Goal: Task Accomplishment & Management: Complete application form

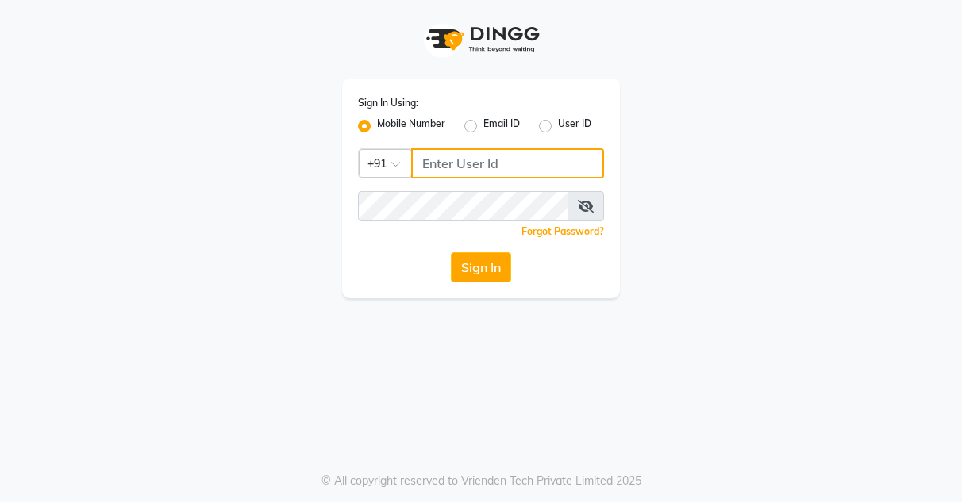
type input "9256811116"
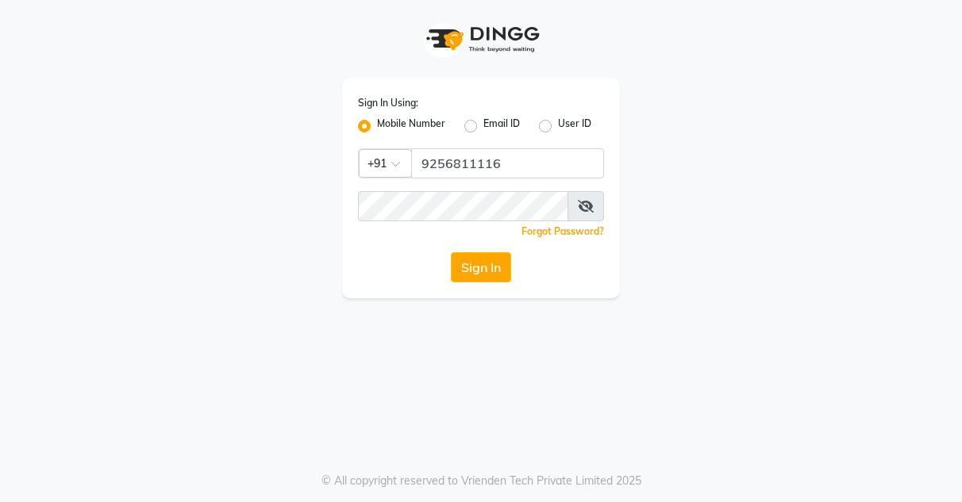
click at [586, 205] on icon at bounding box center [586, 206] width 16 height 13
click at [587, 205] on icon at bounding box center [586, 206] width 14 height 13
click at [502, 236] on button "Sign In" at bounding box center [481, 267] width 60 height 30
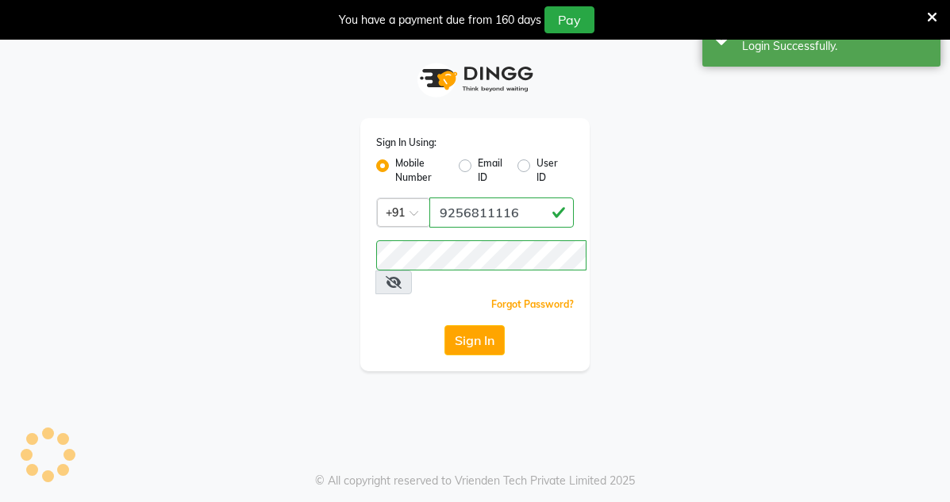
click at [775, 63] on div "Success Login Successfully." at bounding box center [821, 38] width 238 height 57
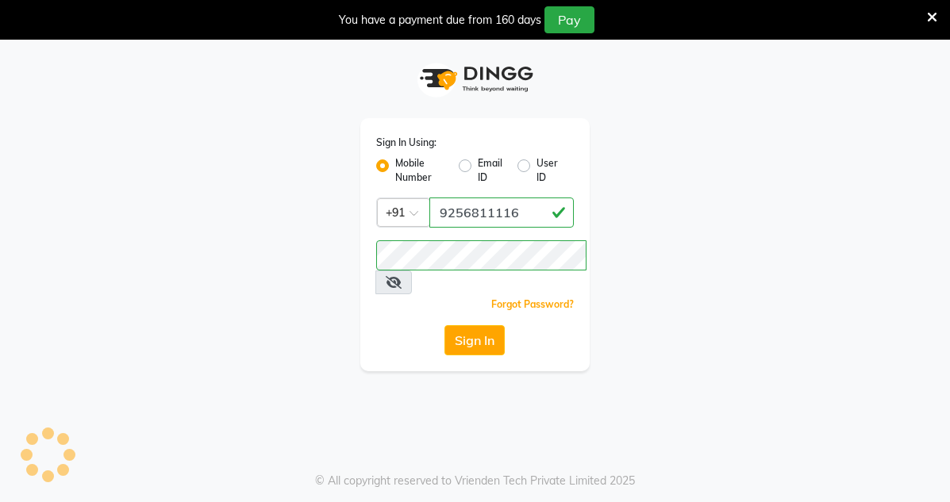
select select "75"
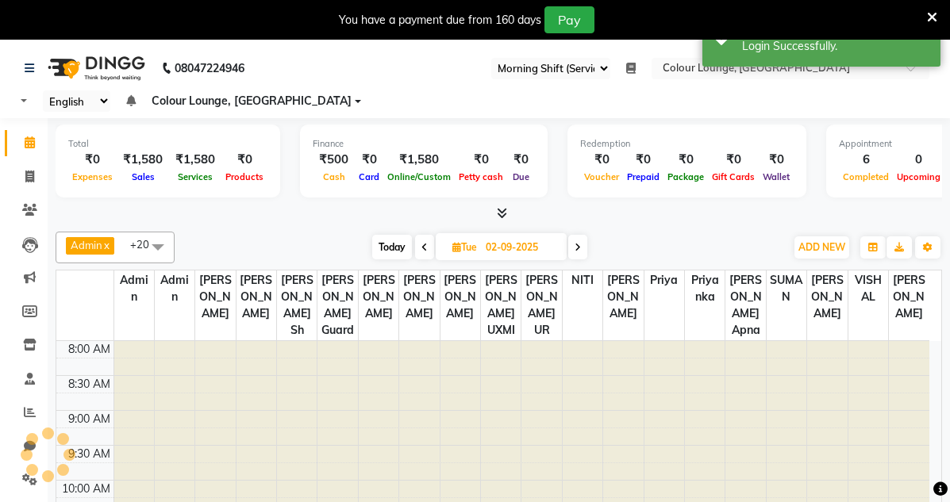
click at [787, 17] on div "You have a payment due from 160 days Pay" at bounding box center [466, 19] width 921 height 27
click at [787, 17] on icon at bounding box center [932, 17] width 10 height 14
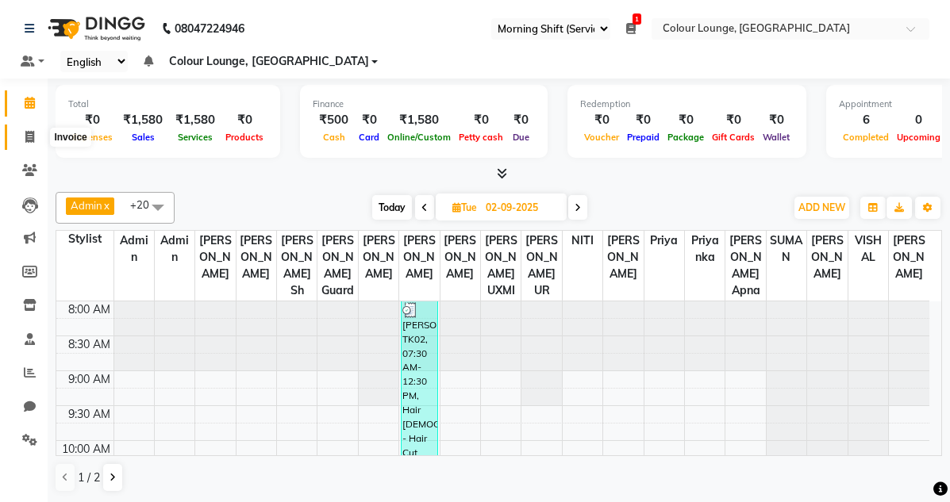
click at [35, 143] on span at bounding box center [30, 138] width 28 height 18
select select "service"
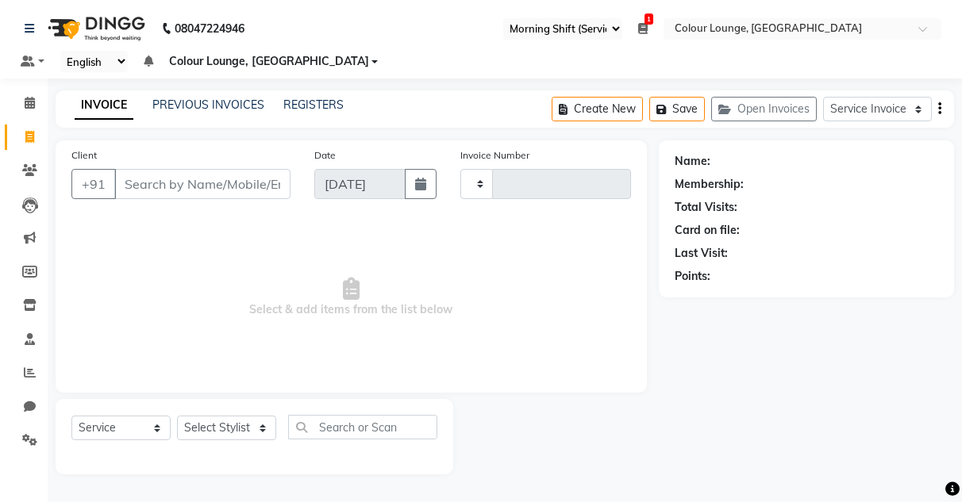
type input "3214"
select select "8015"
click at [188, 191] on input "Client" at bounding box center [202, 184] width 176 height 30
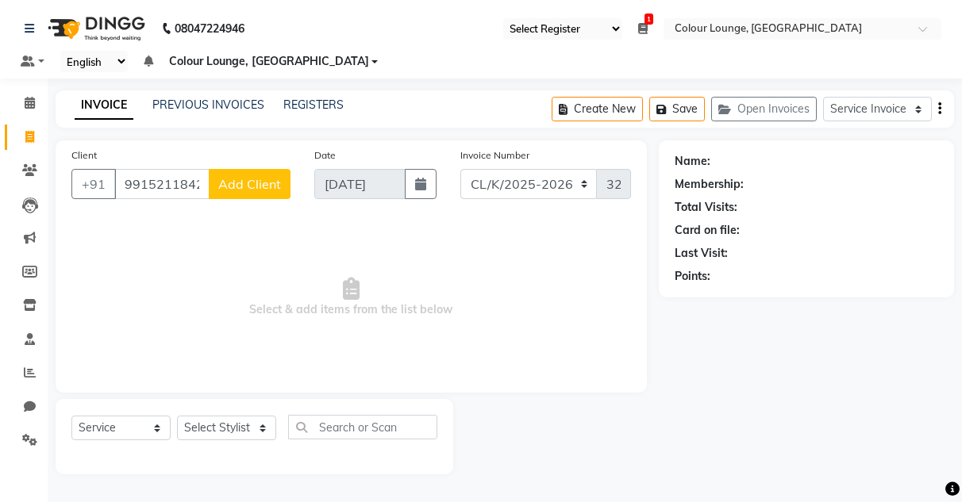
type input "9915211842"
click at [257, 175] on button "Add Client" at bounding box center [250, 184] width 82 height 30
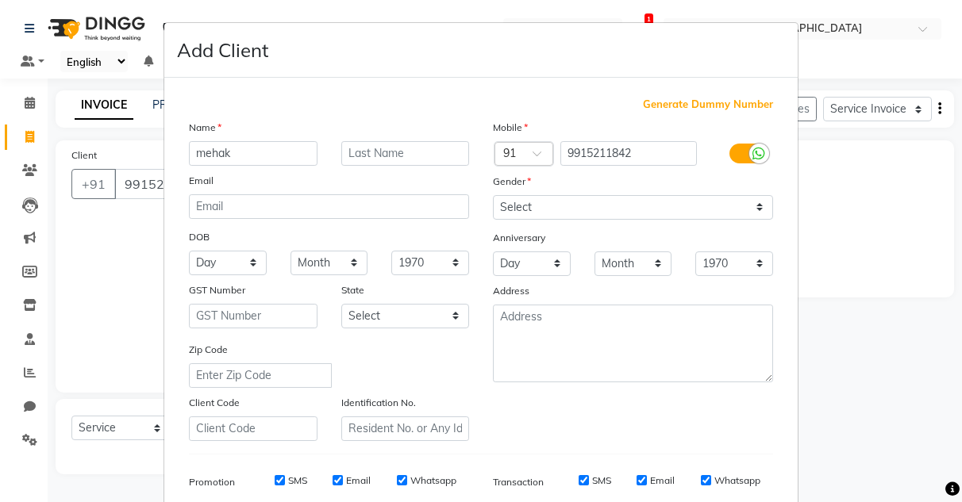
type input "mehak"
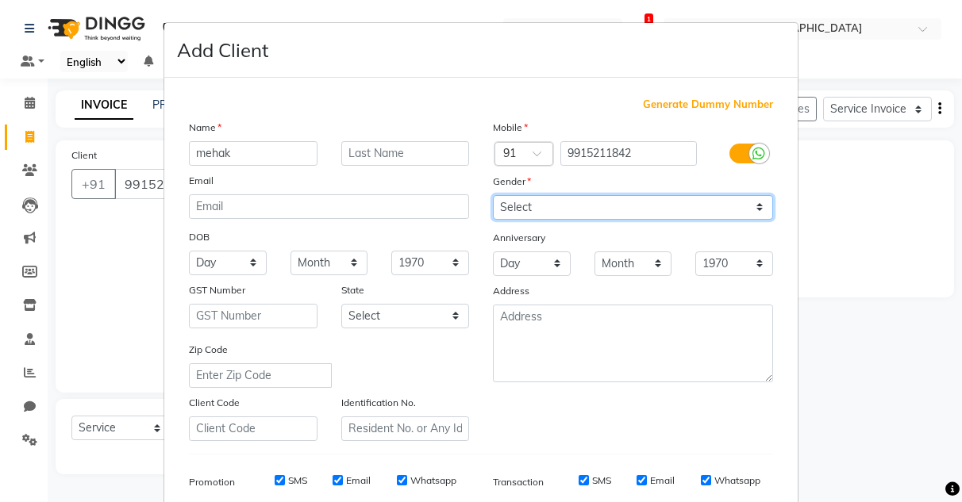
drag, startPoint x: 495, startPoint y: 202, endPoint x: 510, endPoint y: 215, distance: 20.2
click at [495, 202] on select "Select [DEMOGRAPHIC_DATA] [DEMOGRAPHIC_DATA] Other Prefer Not To Say" at bounding box center [633, 207] width 280 height 25
select select "[DEMOGRAPHIC_DATA]"
click at [493, 195] on select "Select [DEMOGRAPHIC_DATA] [DEMOGRAPHIC_DATA] Other Prefer Not To Say" at bounding box center [633, 207] width 280 height 25
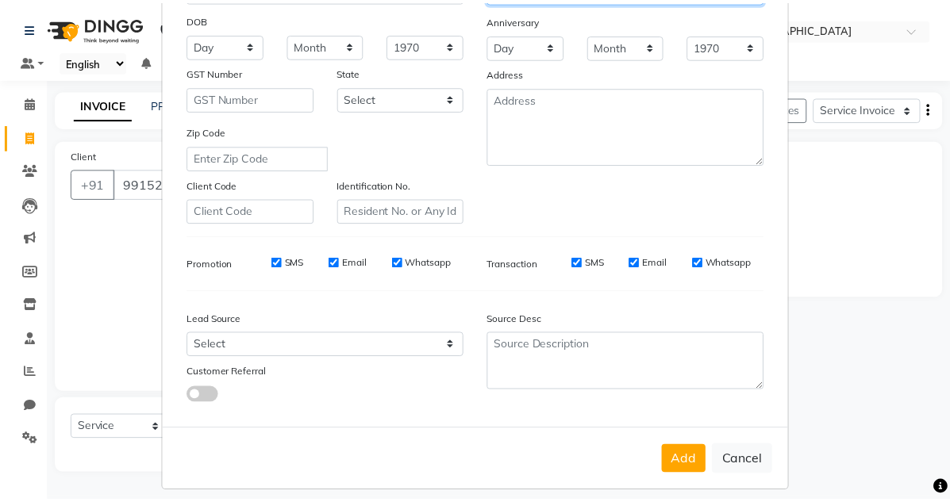
scroll to position [230, 0]
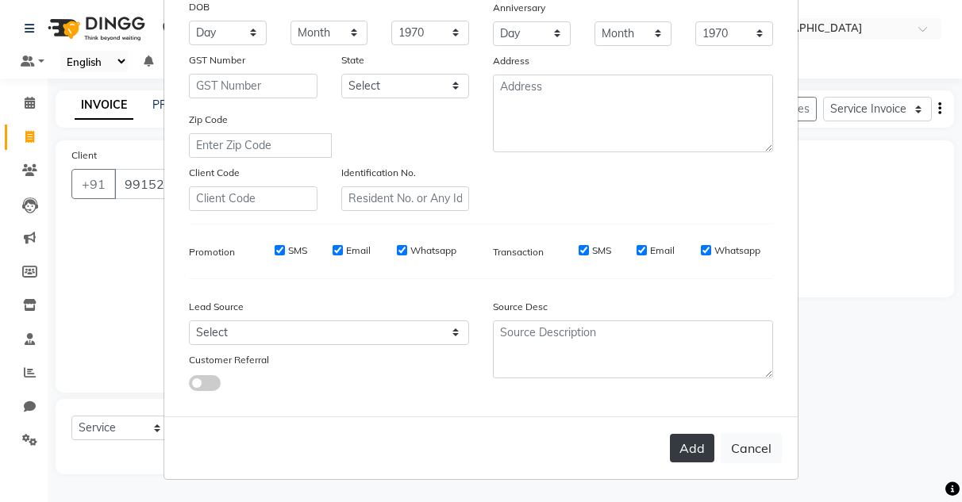
click at [682, 236] on button "Add" at bounding box center [692, 448] width 44 height 29
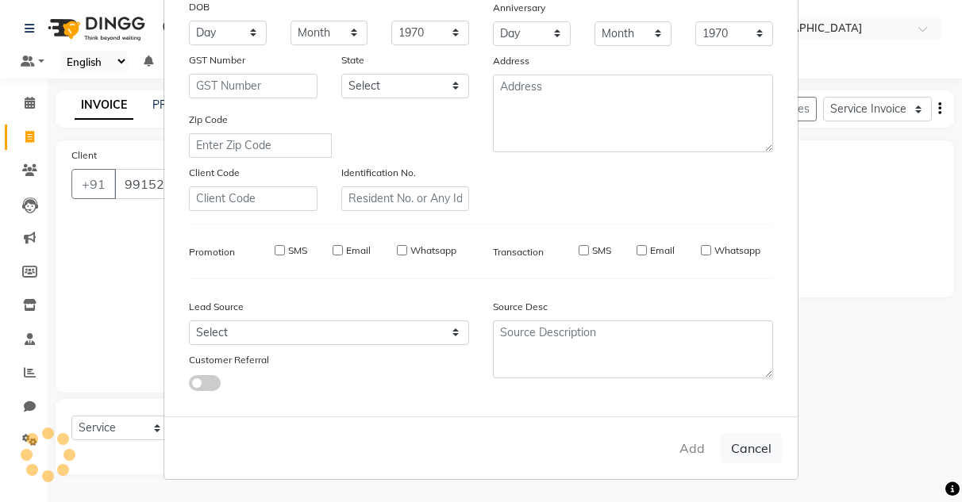
select select
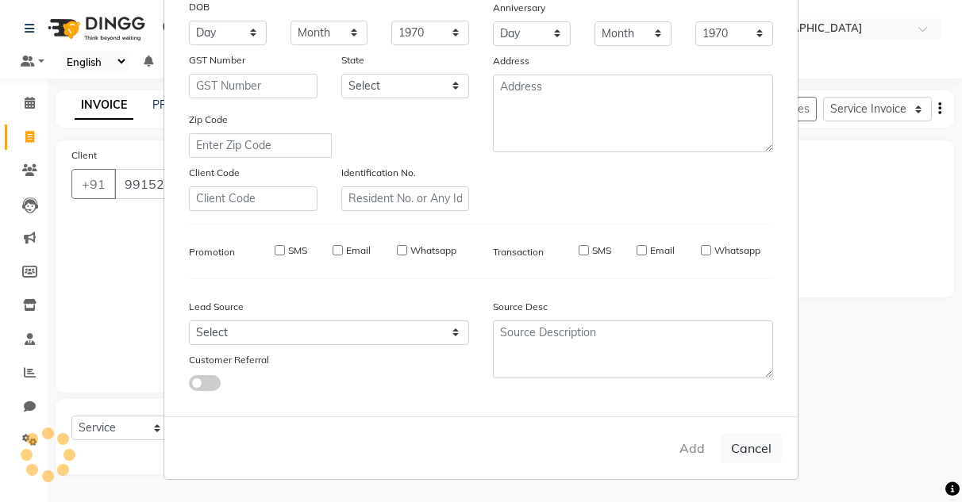
select select
checkbox input "false"
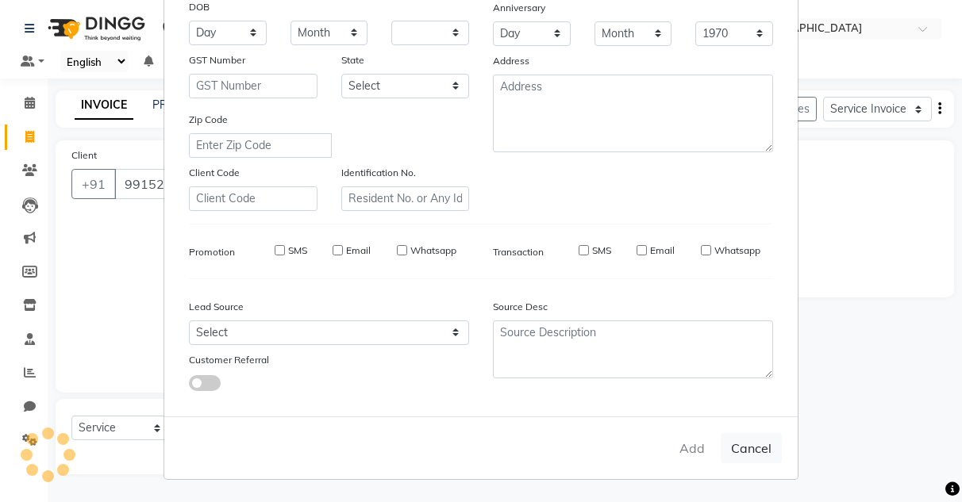
checkbox input "false"
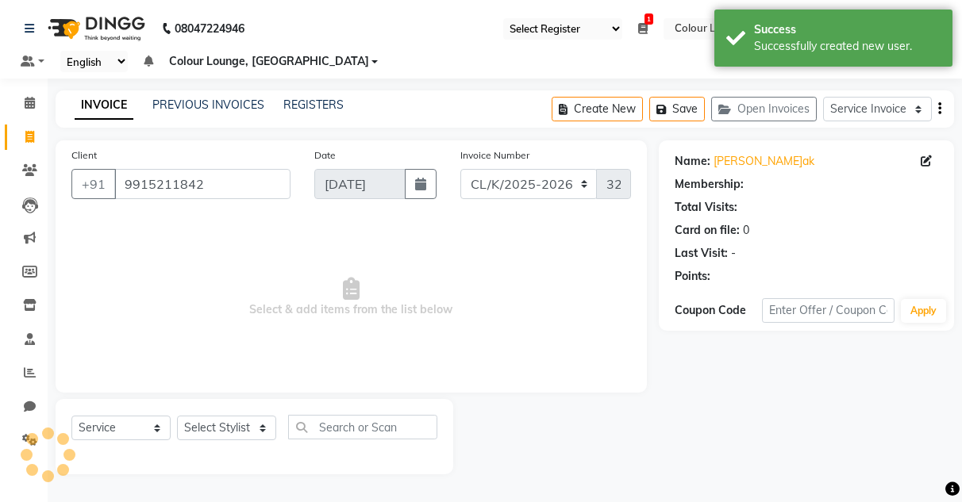
select select "1: Object"
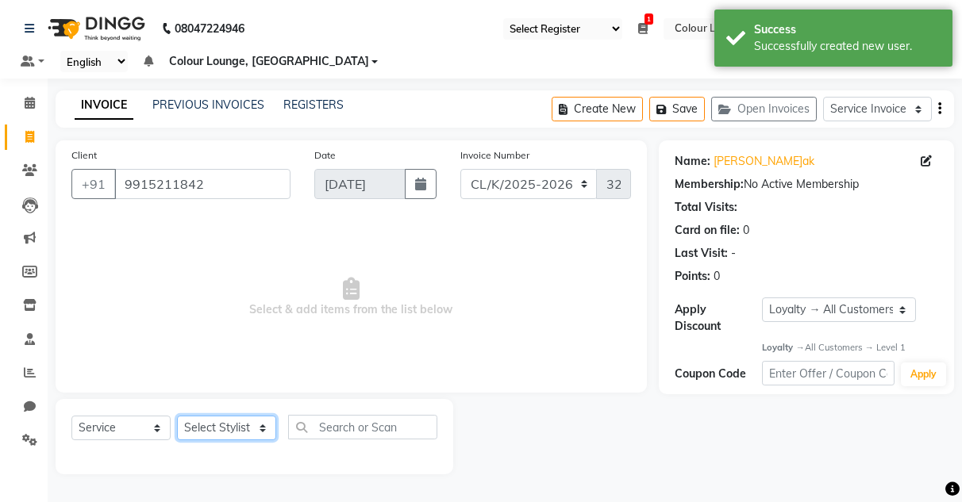
click at [244, 236] on select "Select Stylist Admin Admin [PERSON_NAME] [PERSON_NAME] Colour Lounge, [GEOGRAPH…" at bounding box center [226, 428] width 99 height 25
select select "70112"
click at [177, 236] on select "Select Stylist Admin Admin [PERSON_NAME] [PERSON_NAME] Colour Lounge, [GEOGRAPH…" at bounding box center [226, 428] width 99 height 25
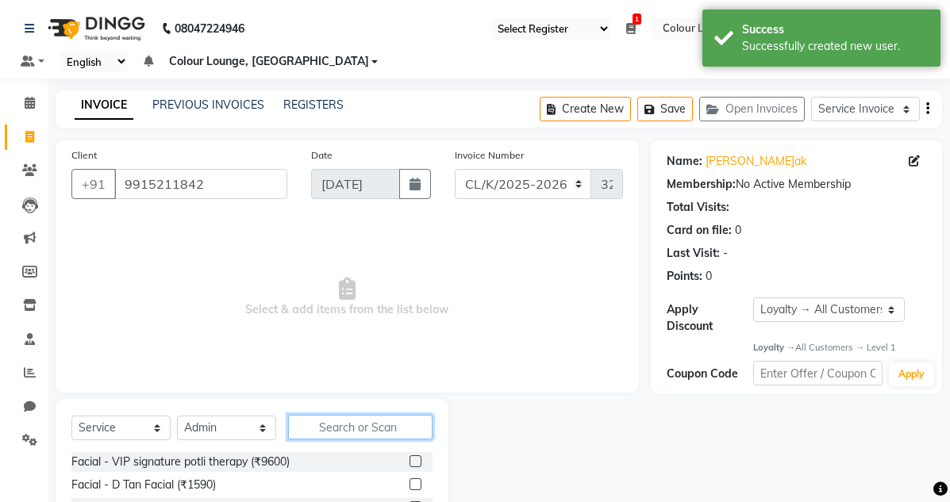
click at [346, 236] on input "text" at bounding box center [360, 427] width 144 height 25
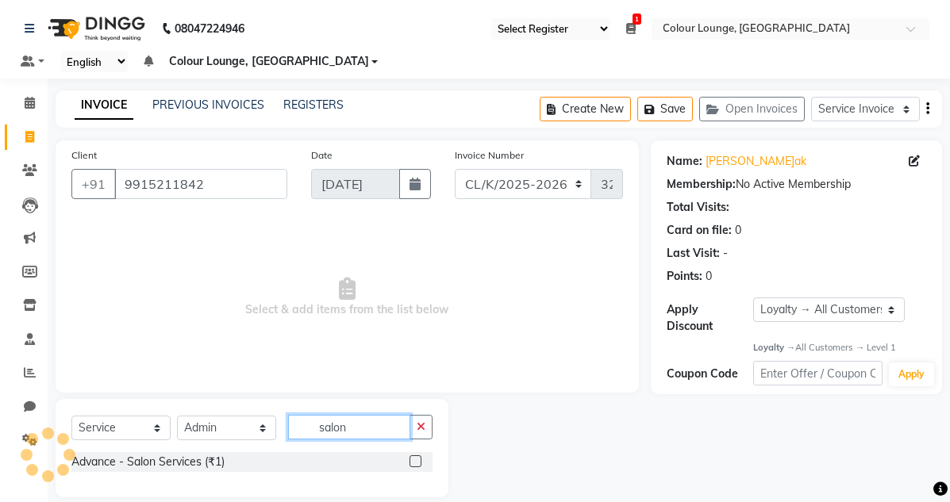
type input "salon"
click at [417, 236] on label at bounding box center [416, 462] width 12 height 12
click at [417, 236] on input "checkbox" at bounding box center [415, 462] width 10 height 10
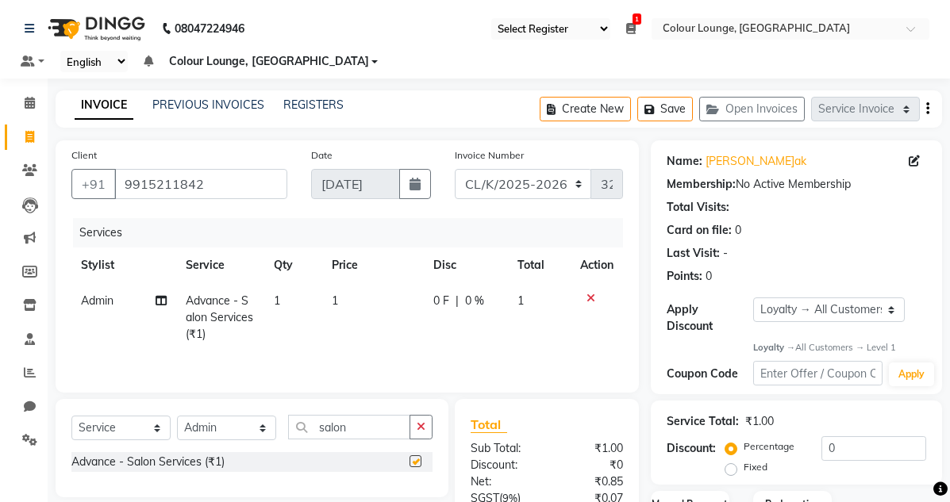
checkbox input "false"
click at [385, 236] on div "Services Stylist Service Qty Price Disc Total Action Admin Advance - Salon Serv…" at bounding box center [347, 297] width 552 height 159
click at [389, 236] on td "1" at bounding box center [372, 317] width 101 height 69
select select "70112"
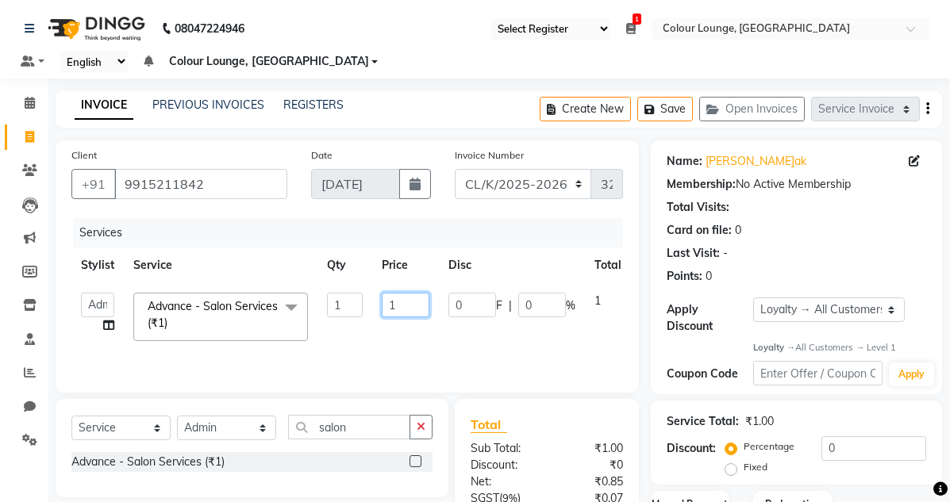
drag, startPoint x: 404, startPoint y: 303, endPoint x: 286, endPoint y: 307, distance: 118.3
click at [298, 236] on tr "Admin Admin [PERSON_NAME] [PERSON_NAME] Colour Lounge, [GEOGRAPHIC_DATA] Colour…" at bounding box center [377, 316] width 612 height 67
type input "3000"
drag, startPoint x: 541, startPoint y: 361, endPoint x: 549, endPoint y: 364, distance: 8.3
click at [541, 236] on div "Services Stylist Service Qty Price Disc Total Action Admin Admin [PERSON_NAME]I…" at bounding box center [347, 297] width 552 height 159
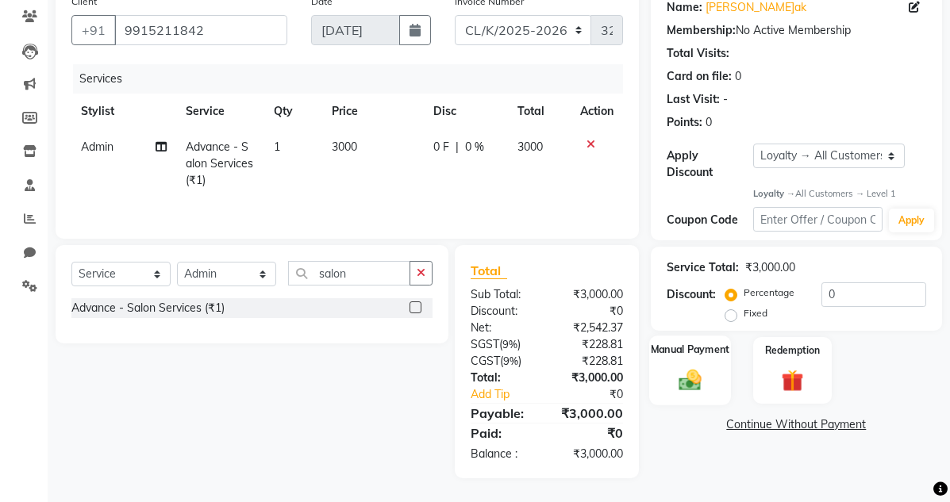
click at [682, 236] on img at bounding box center [689, 380] width 37 height 26
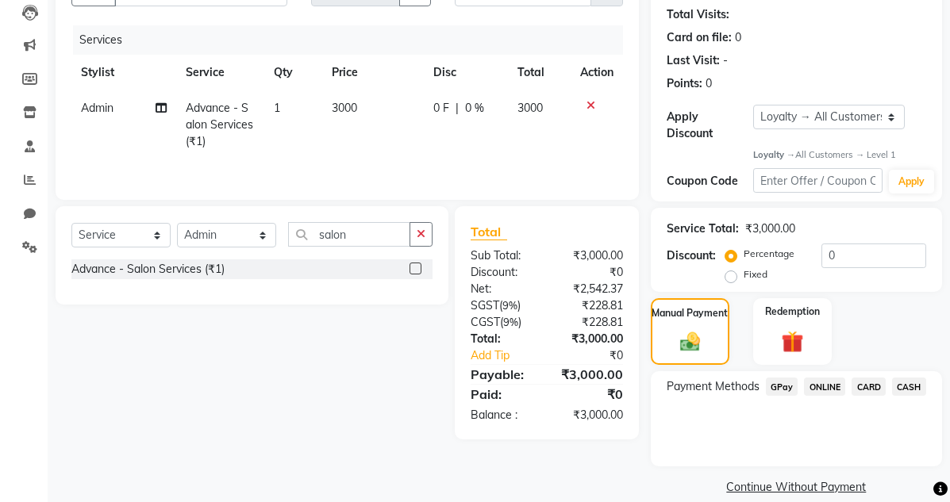
scroll to position [213, 0]
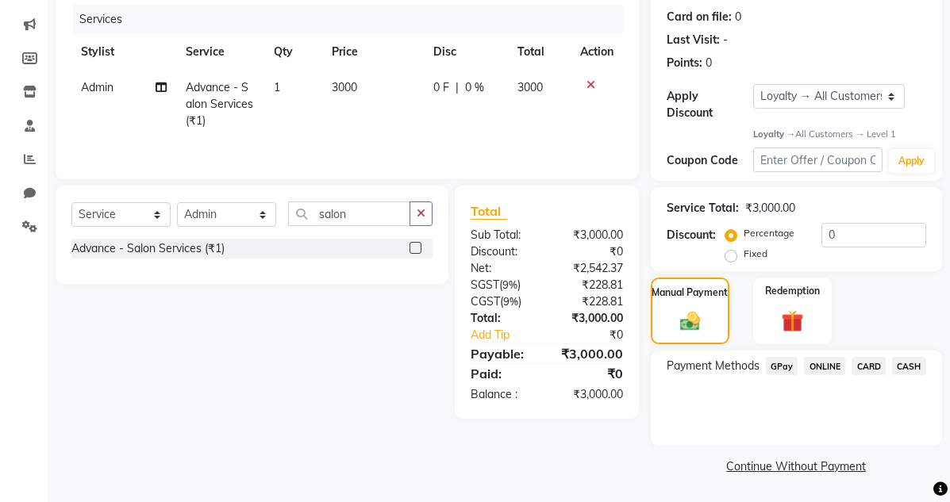
click at [787, 236] on span "CASH" at bounding box center [909, 366] width 34 height 18
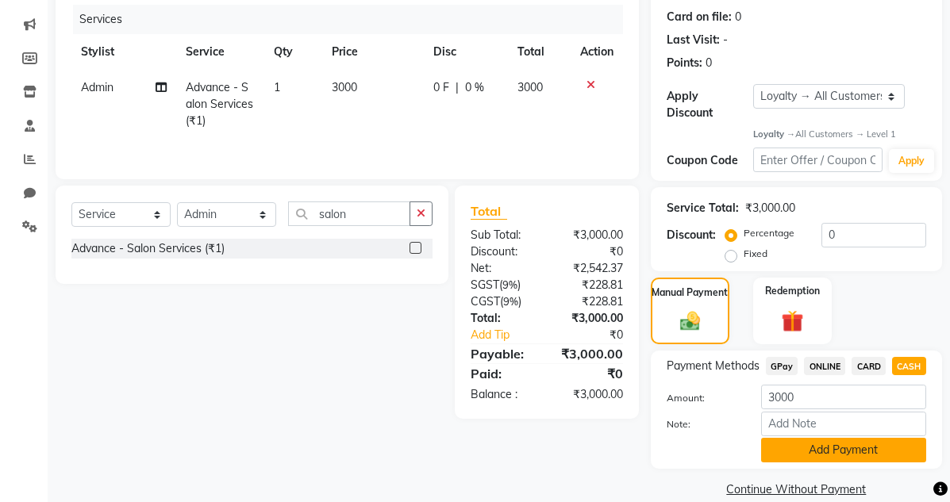
click at [787, 236] on button "Add Payment" at bounding box center [843, 450] width 165 height 25
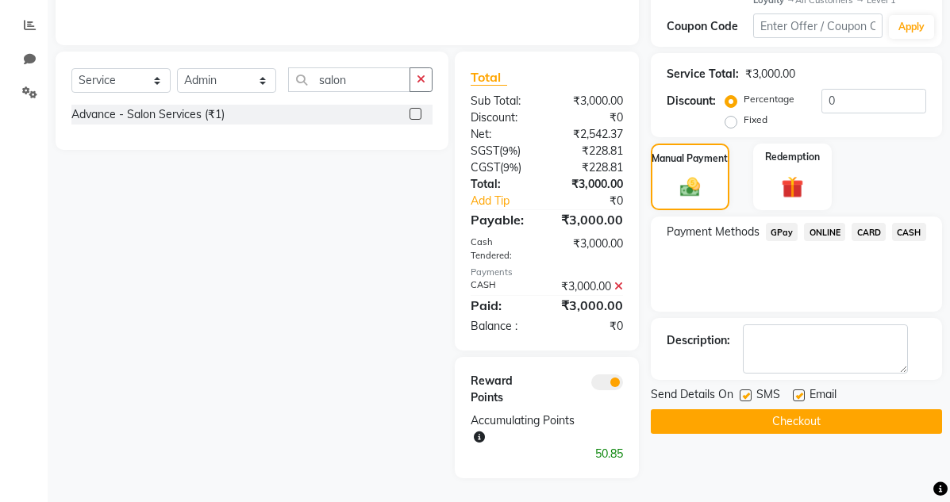
drag, startPoint x: 879, startPoint y: 412, endPoint x: 874, endPoint y: 423, distance: 12.1
click at [787, 236] on button "Checkout" at bounding box center [796, 422] width 291 height 25
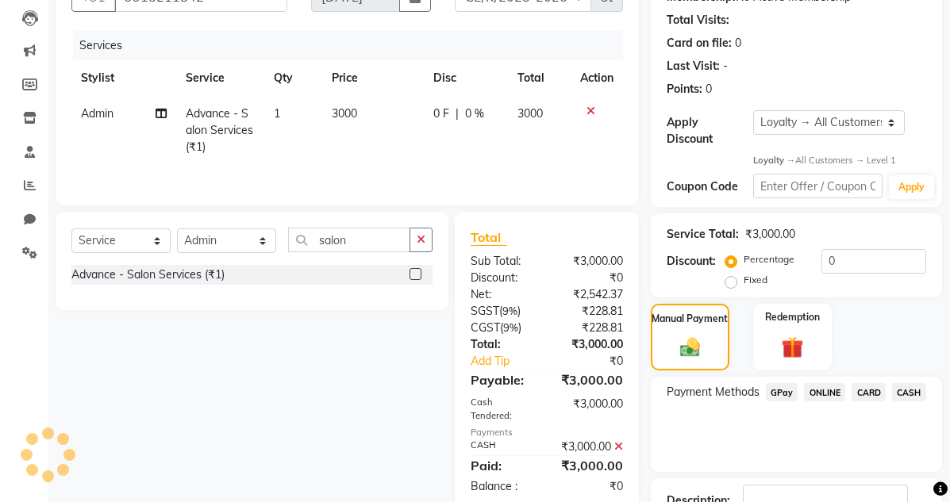
scroll to position [37, 0]
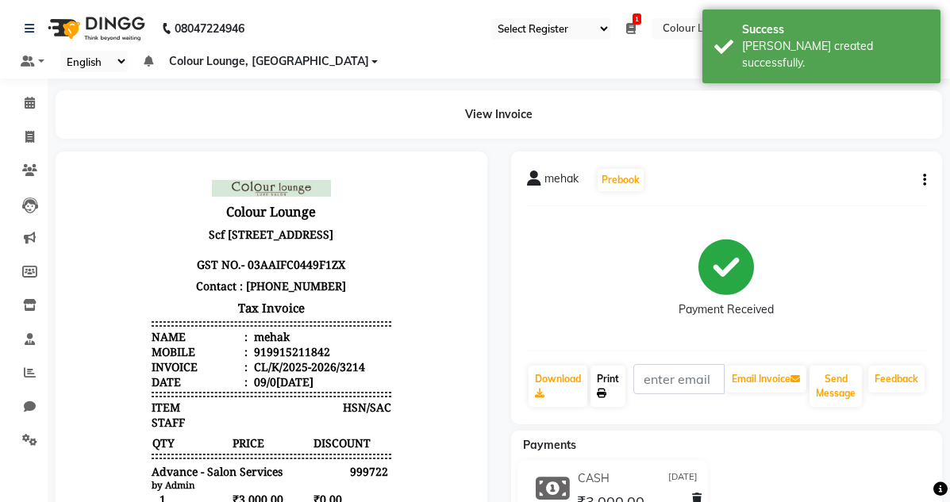
click at [615, 236] on link "Print" at bounding box center [607, 386] width 35 height 41
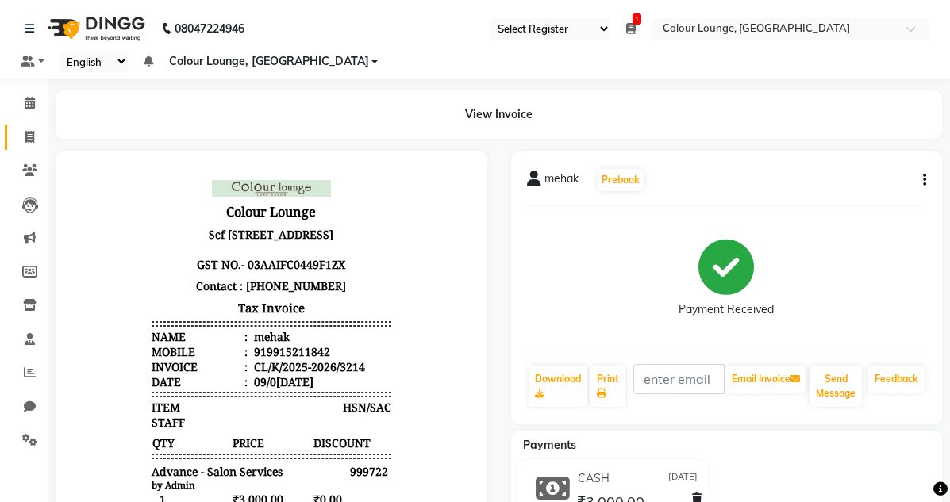
click at [13, 134] on link "Invoice" at bounding box center [24, 138] width 38 height 26
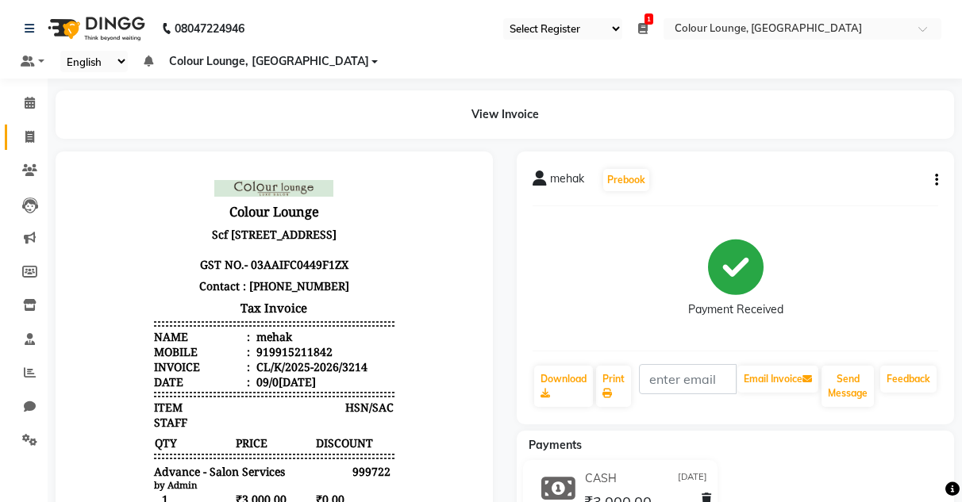
select select "8015"
select select "service"
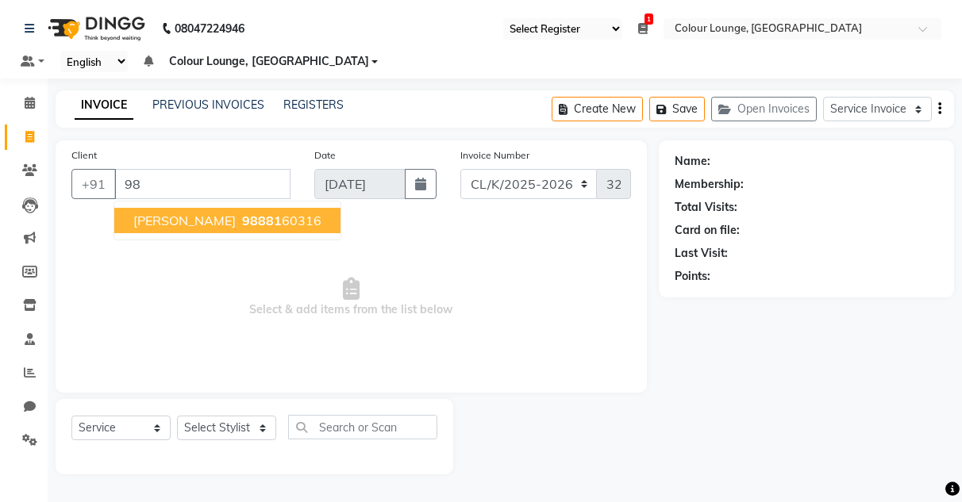
type input "9"
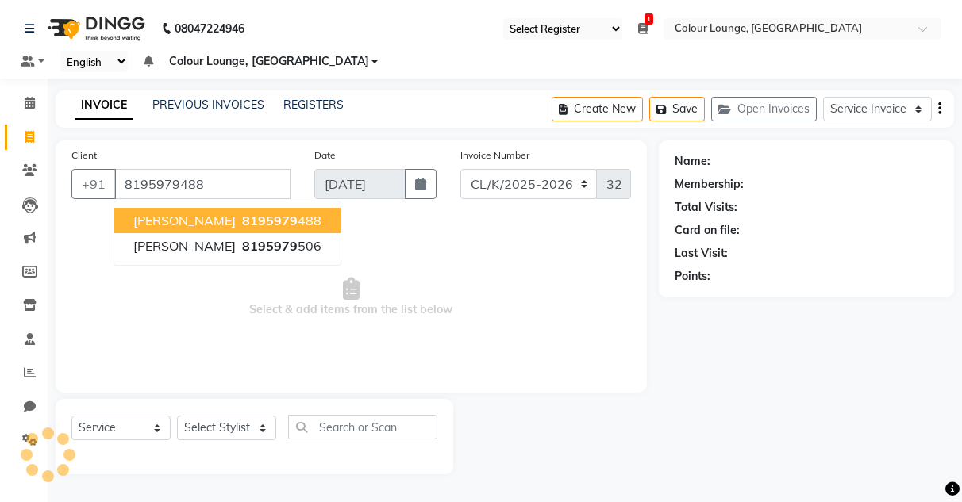
type input "8195979488"
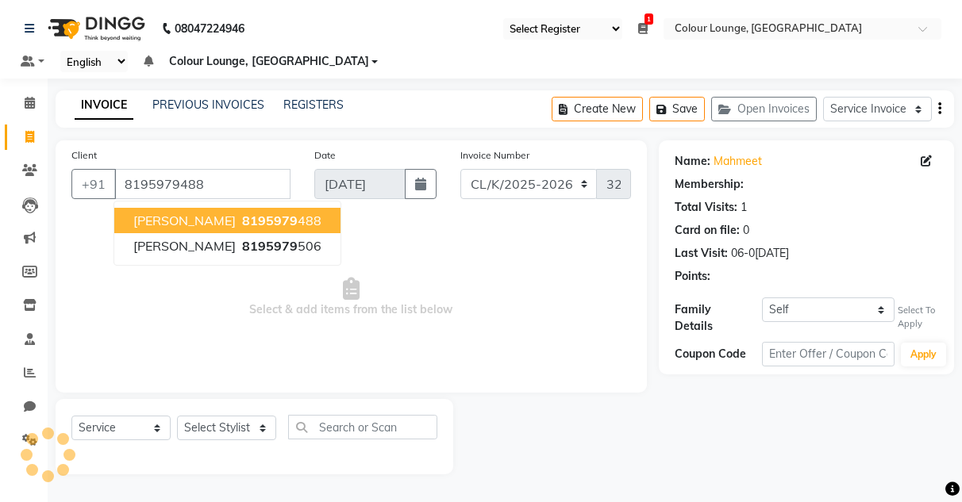
select select "1: Object"
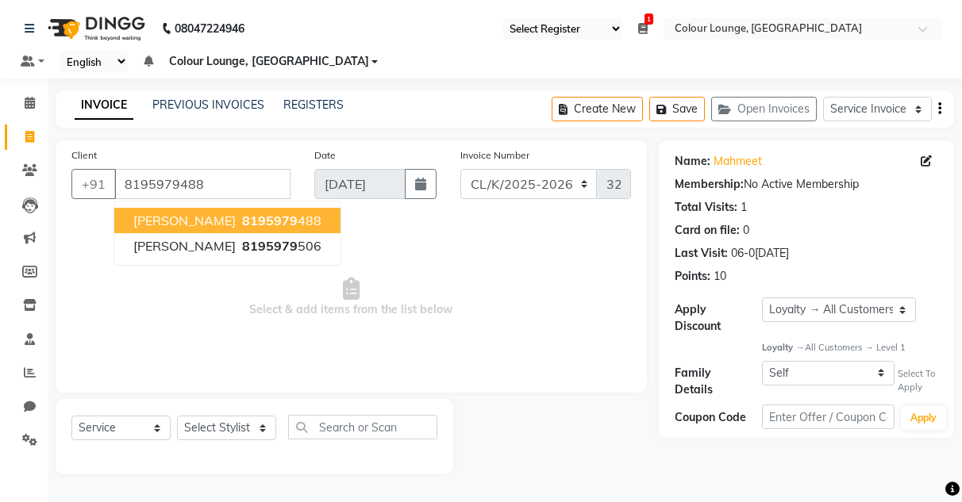
click at [242, 223] on span "8195979" at bounding box center [270, 221] width 56 height 16
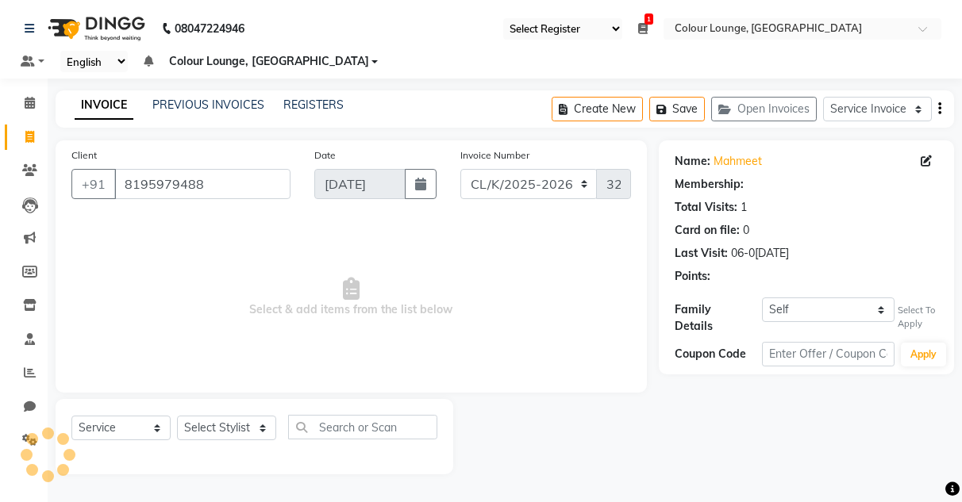
select select "1: Object"
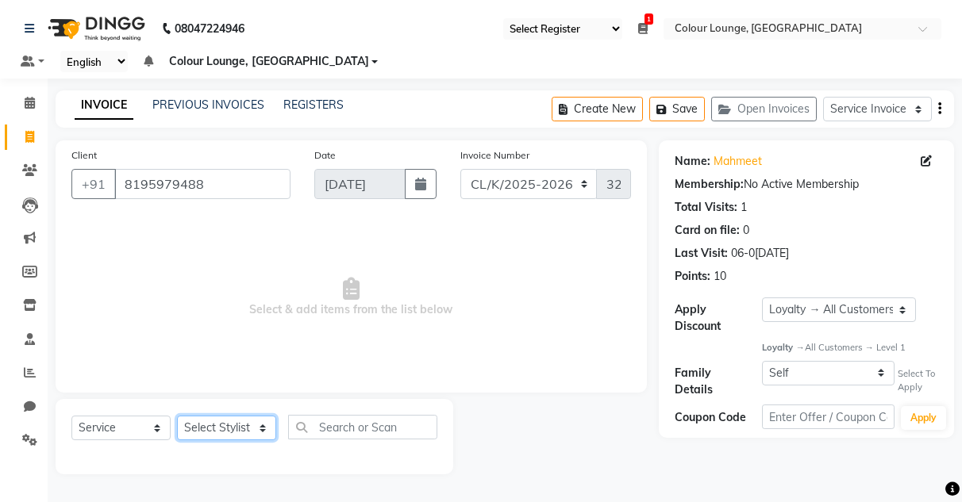
click at [237, 236] on select "Select Stylist Admin Admin [PERSON_NAME] [PERSON_NAME] Colour Lounge, [GEOGRAPH…" at bounding box center [226, 428] width 99 height 25
select select "82296"
click at [177, 236] on select "Select Stylist Admin Admin [PERSON_NAME] [PERSON_NAME] Colour Lounge, [GEOGRAPH…" at bounding box center [226, 428] width 99 height 25
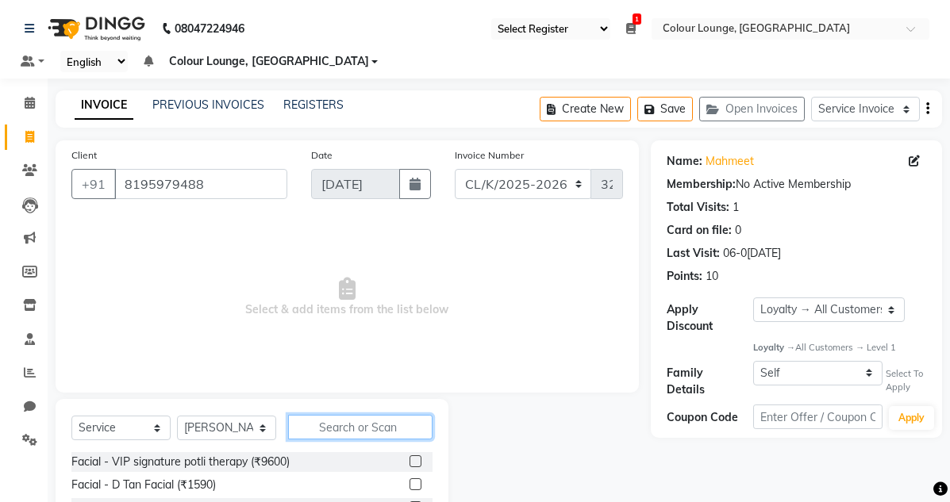
click at [383, 236] on input "text" at bounding box center [360, 427] width 144 height 25
type input "thread"
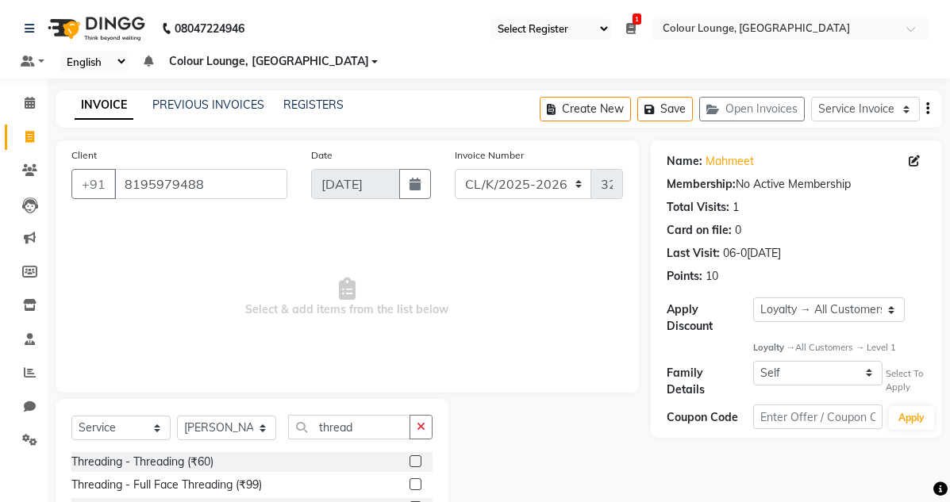
click at [410, 236] on label at bounding box center [416, 462] width 12 height 12
click at [410, 236] on input "checkbox" at bounding box center [415, 462] width 10 height 10
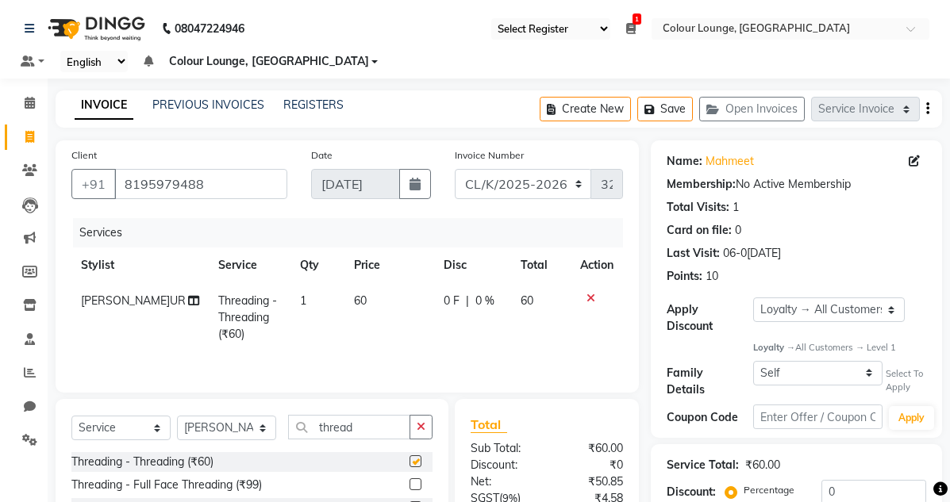
checkbox input "false"
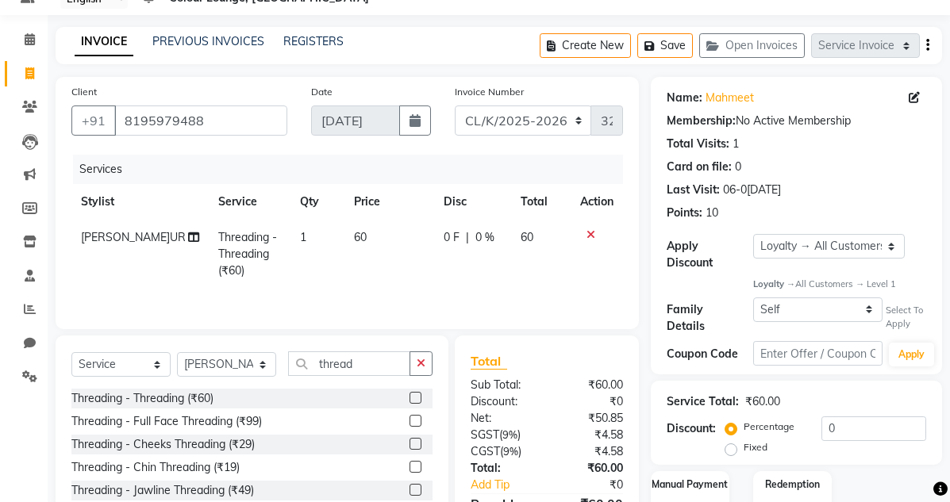
scroll to position [156, 0]
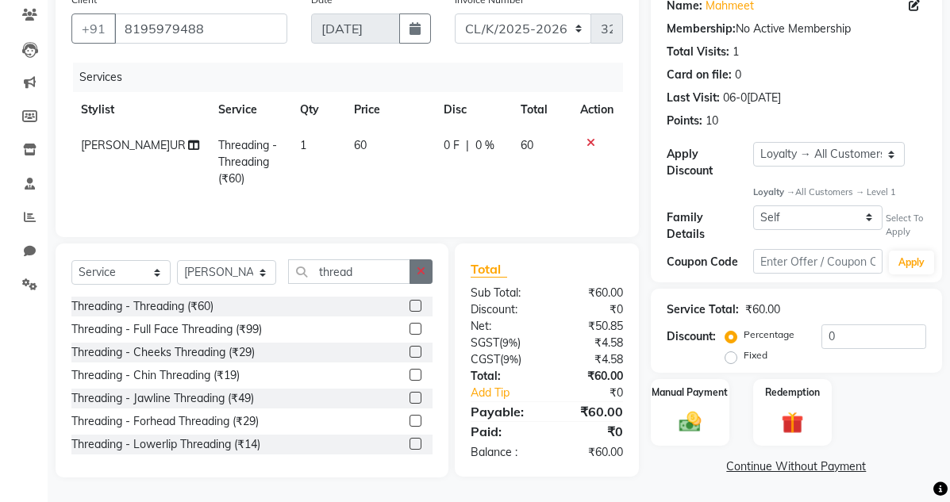
click at [419, 236] on icon "button" at bounding box center [421, 271] width 9 height 11
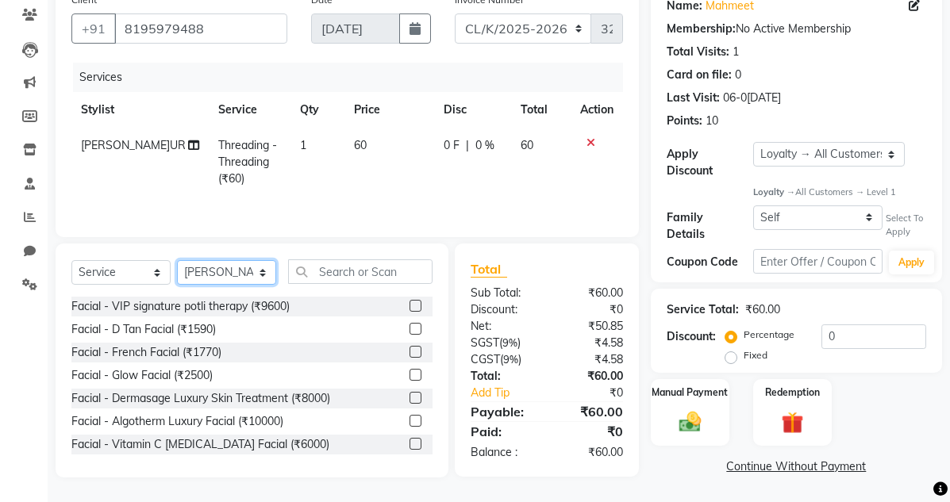
click at [203, 236] on select "Select Stylist Admin Admin [PERSON_NAME] [PERSON_NAME] Colour Lounge, [GEOGRAPH…" at bounding box center [226, 272] width 99 height 25
select select "70113"
click at [177, 236] on select "Select Stylist Admin Admin [PERSON_NAME] [PERSON_NAME] Colour Lounge, [GEOGRAPH…" at bounding box center [226, 272] width 99 height 25
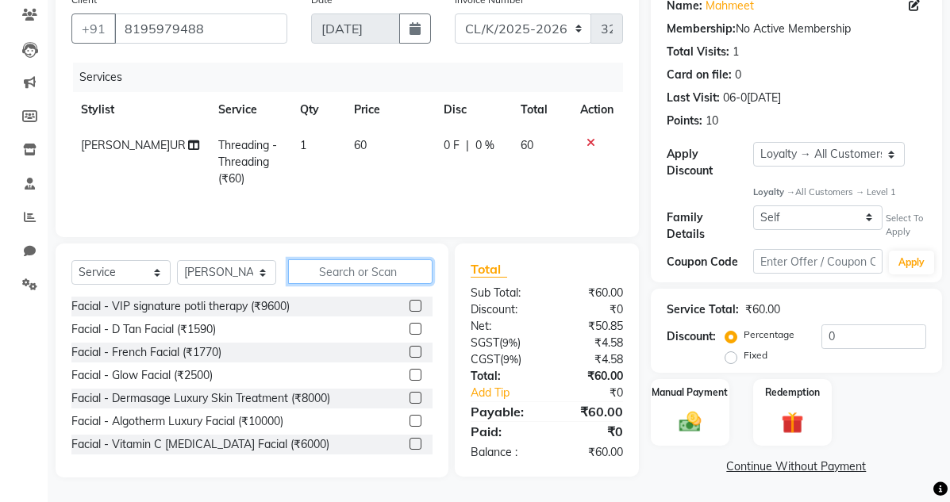
click at [359, 236] on input "text" at bounding box center [360, 272] width 144 height 25
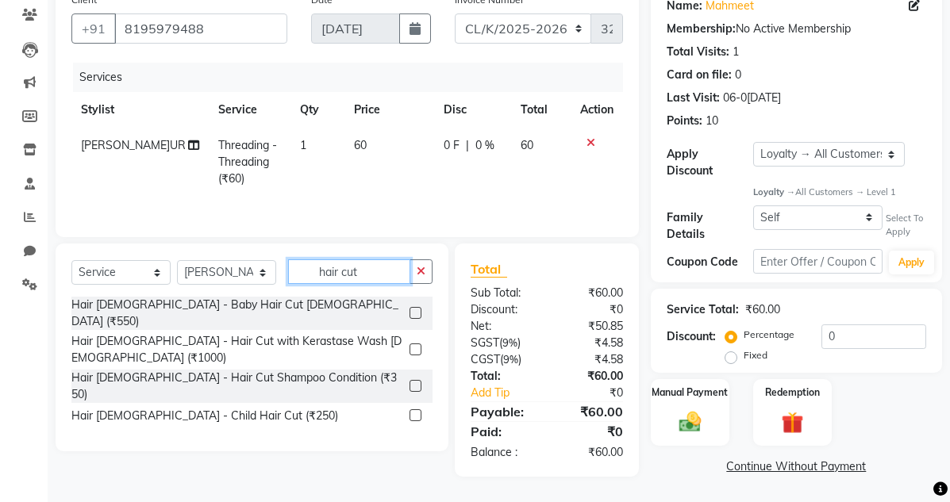
type input "hair cut"
click at [417, 236] on label at bounding box center [416, 386] width 12 height 12
click at [417, 236] on input "checkbox" at bounding box center [415, 387] width 10 height 10
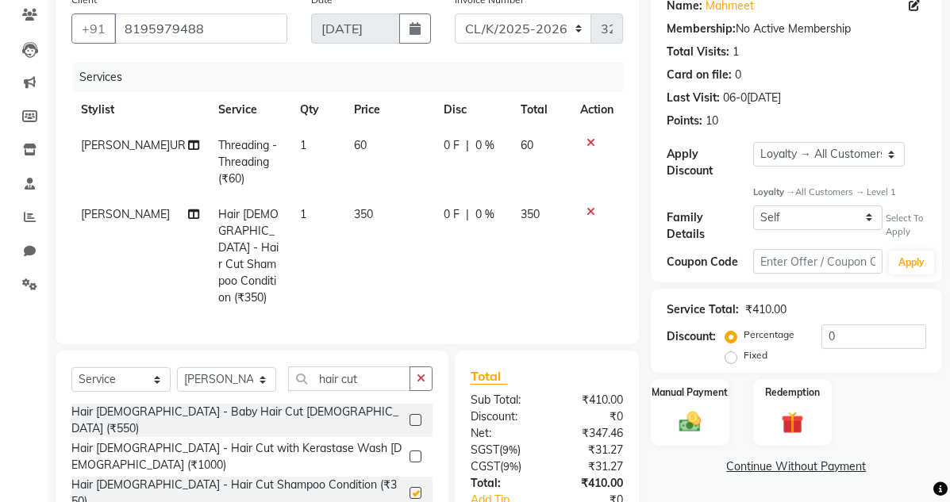
checkbox input "false"
drag, startPoint x: 391, startPoint y: 352, endPoint x: 124, endPoint y: 424, distance: 277.0
click at [129, 236] on div "Select Service Membership Package Voucher Prepaid Gift Card Select Stylist Admi…" at bounding box center [252, 455] width 393 height 208
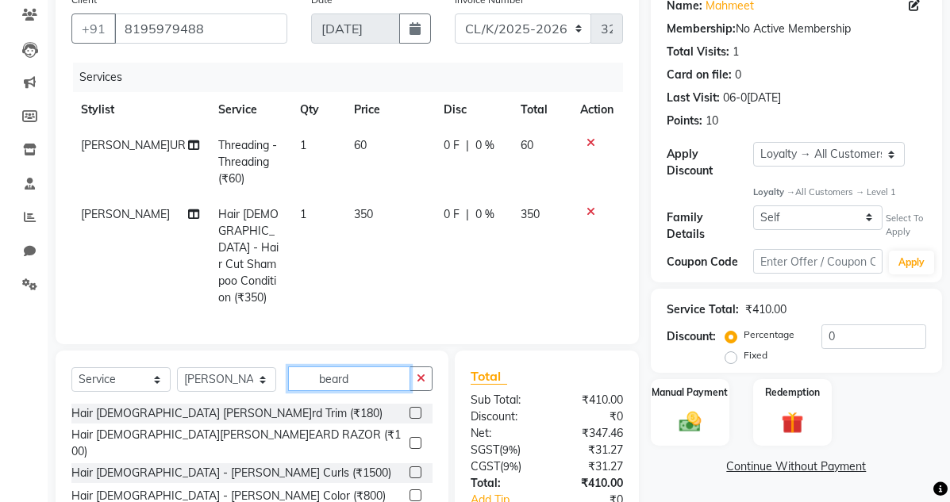
type input "beard"
click at [413, 236] on label at bounding box center [416, 413] width 12 height 12
click at [413, 236] on input "checkbox" at bounding box center [415, 414] width 10 height 10
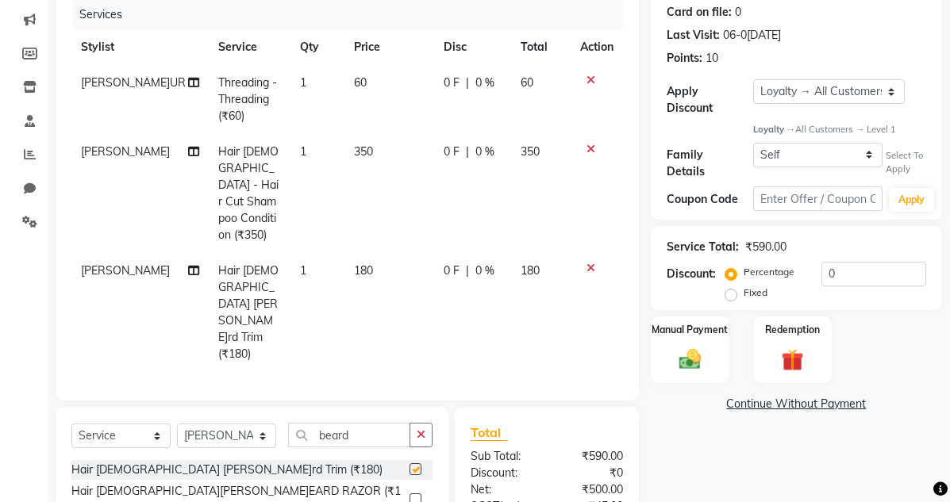
scroll to position [309, 0]
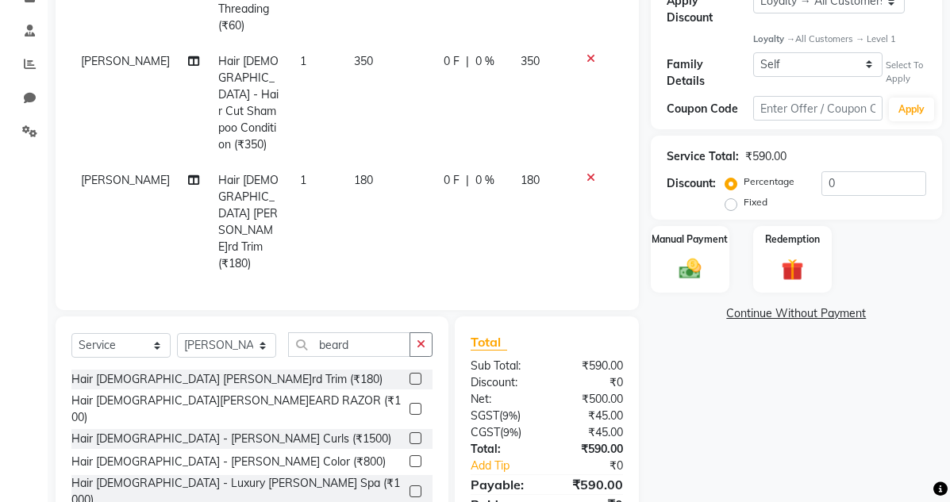
checkbox input "false"
click at [703, 236] on div "Manual Payment" at bounding box center [690, 259] width 82 height 69
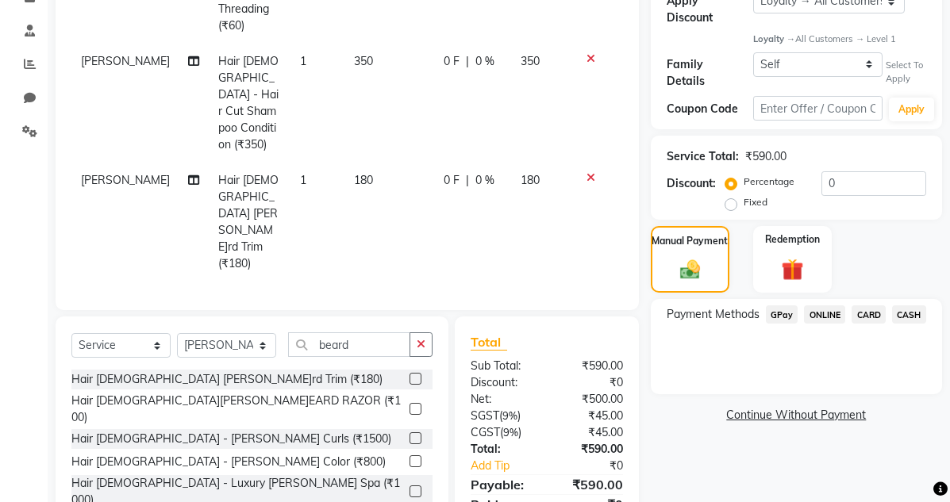
click at [782, 236] on span "GPay" at bounding box center [782, 315] width 33 height 18
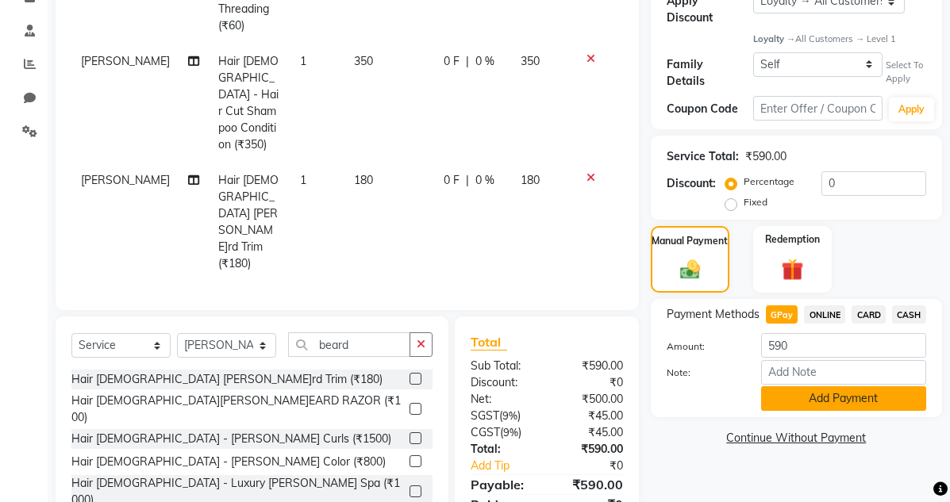
click at [787, 236] on button "Add Payment" at bounding box center [843, 399] width 165 height 25
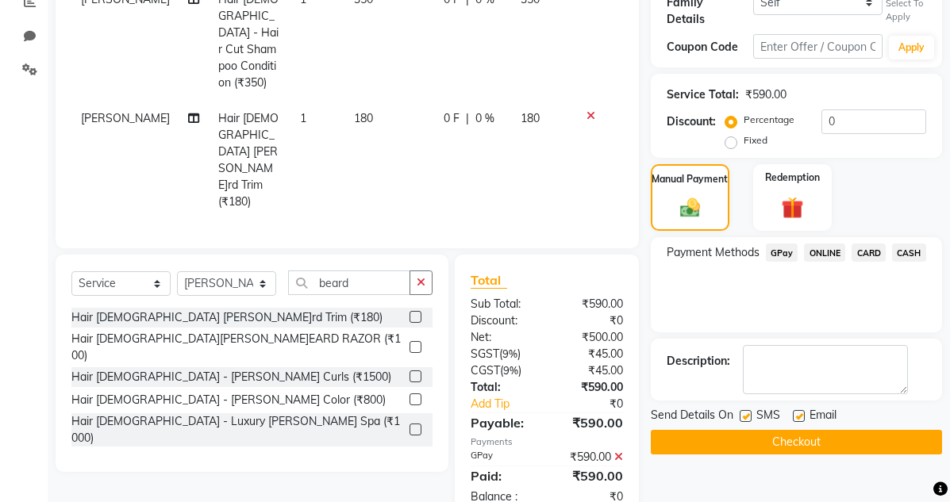
scroll to position [453, 0]
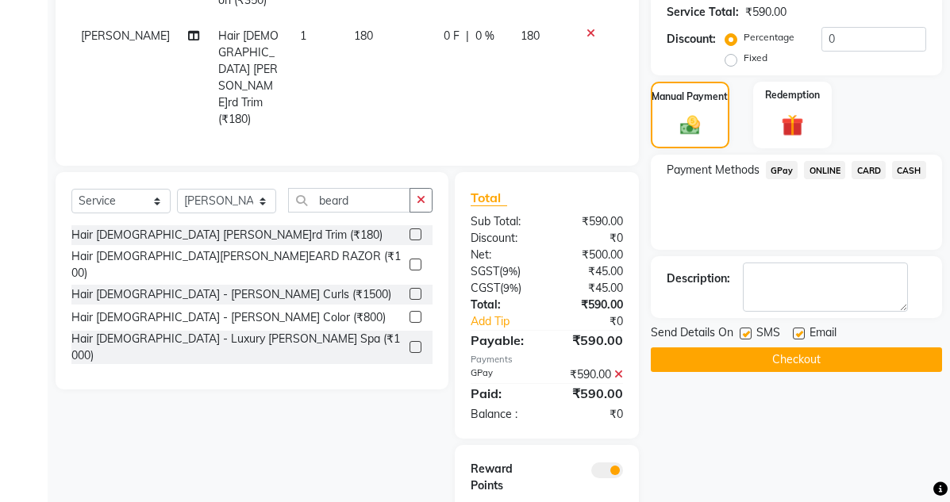
click at [787, 236] on button "Checkout" at bounding box center [796, 360] width 291 height 25
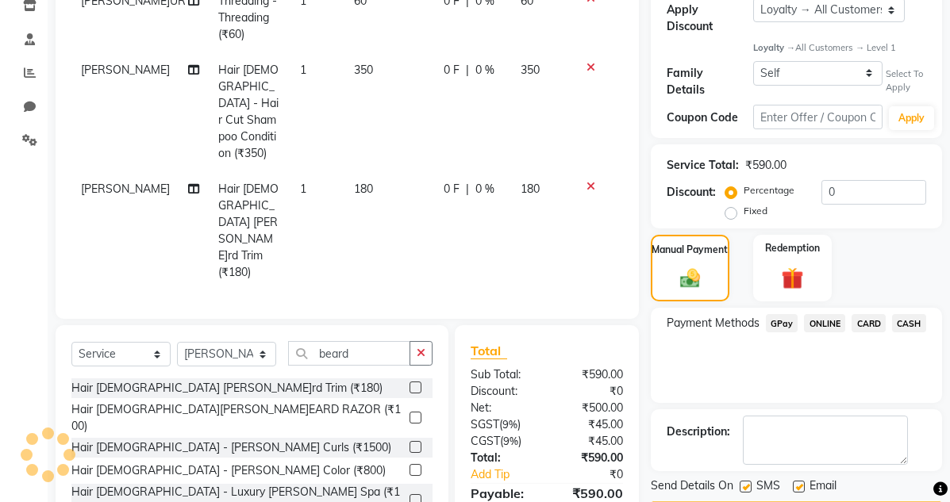
scroll to position [136, 0]
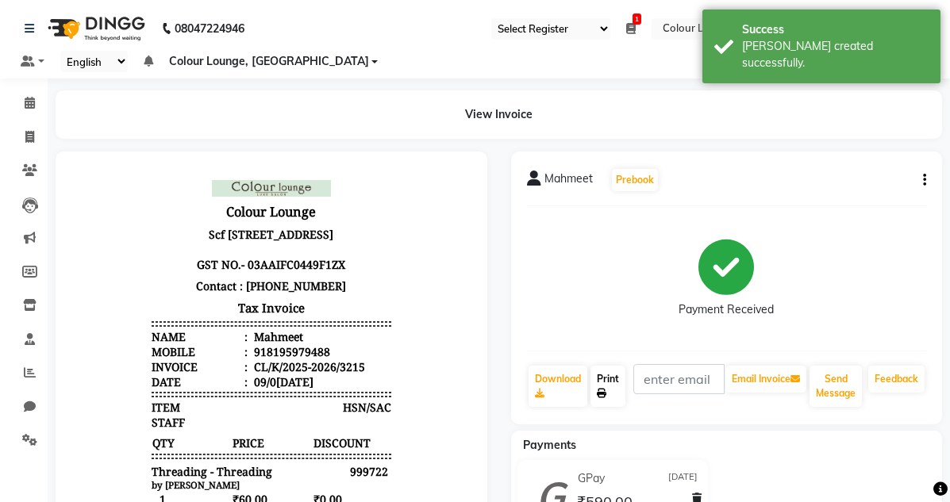
click at [623, 236] on link "Print" at bounding box center [607, 386] width 35 height 41
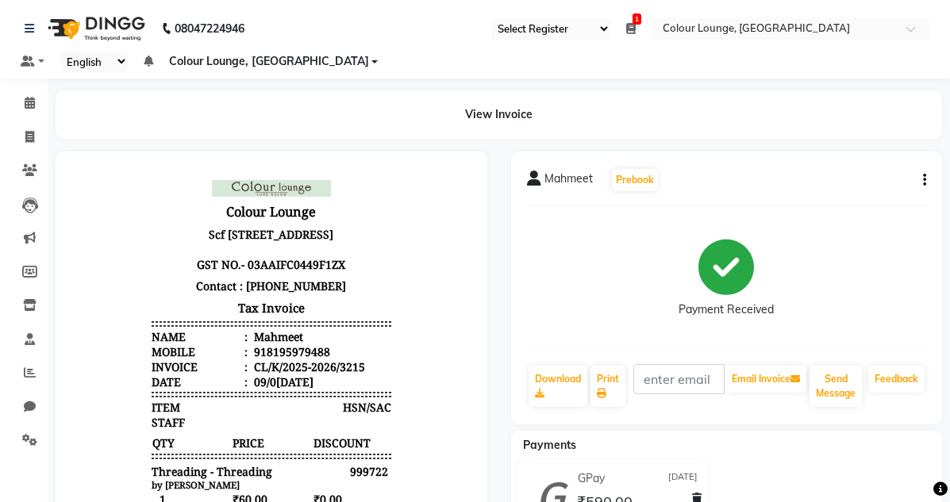
click at [0, 148] on li "Invoice" at bounding box center [24, 138] width 48 height 34
click at [40, 132] on span at bounding box center [30, 138] width 28 height 18
select select "service"
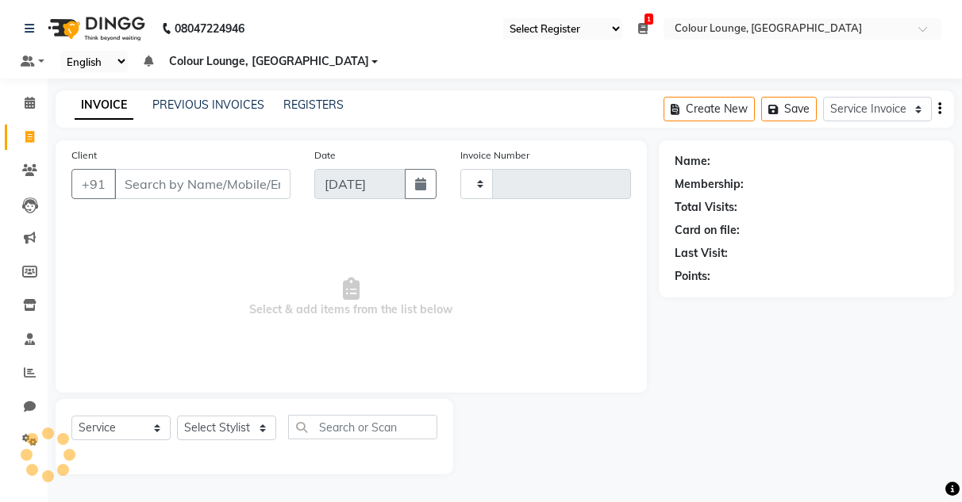
type input "3216"
select select "8015"
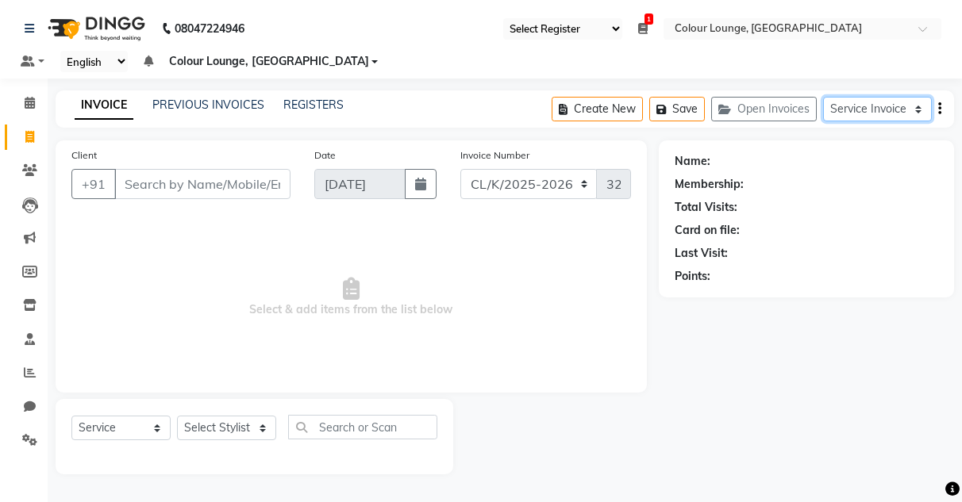
drag, startPoint x: 870, startPoint y: 99, endPoint x: 868, endPoint y: 116, distance: 16.7
click at [787, 112] on select "Service Invoice Product Invoice" at bounding box center [877, 109] width 109 height 25
select select "product"
click at [787, 97] on select "Service Invoice Product Invoice" at bounding box center [877, 109] width 109 height 25
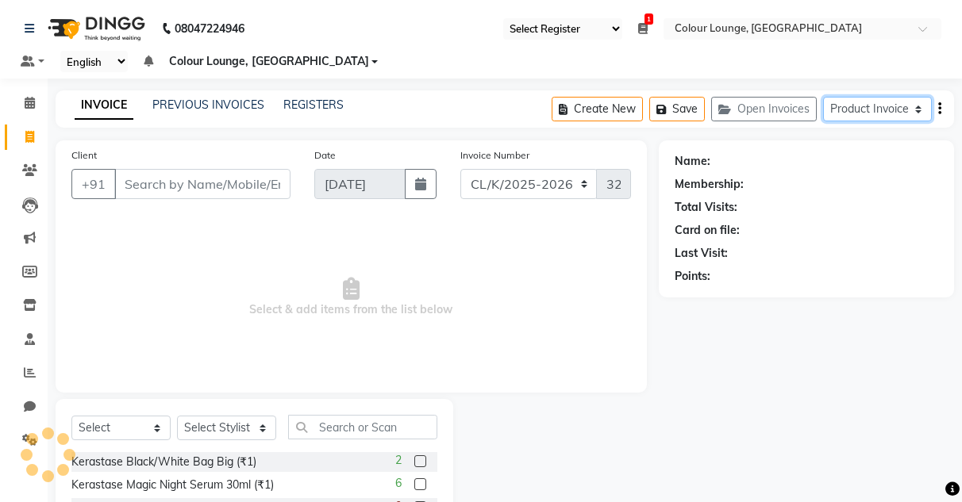
select select "76"
select select
select select "product"
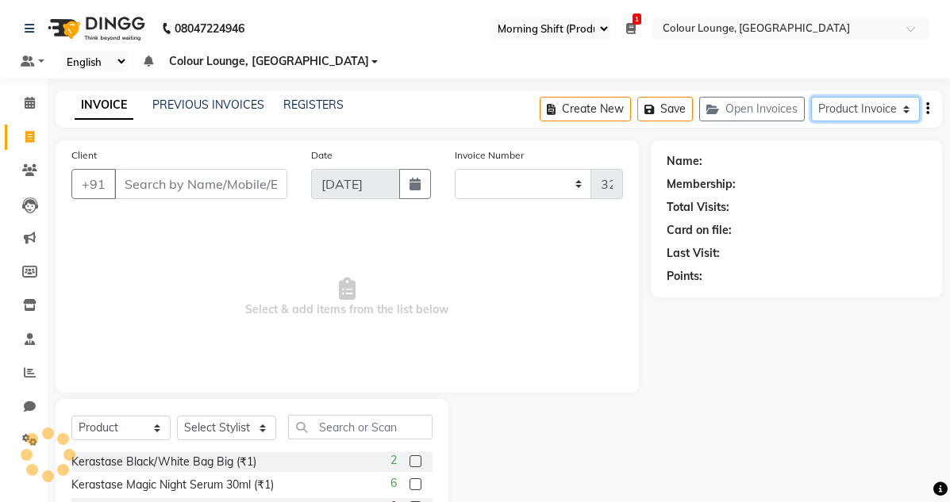
type input "0212"
select select "8016"
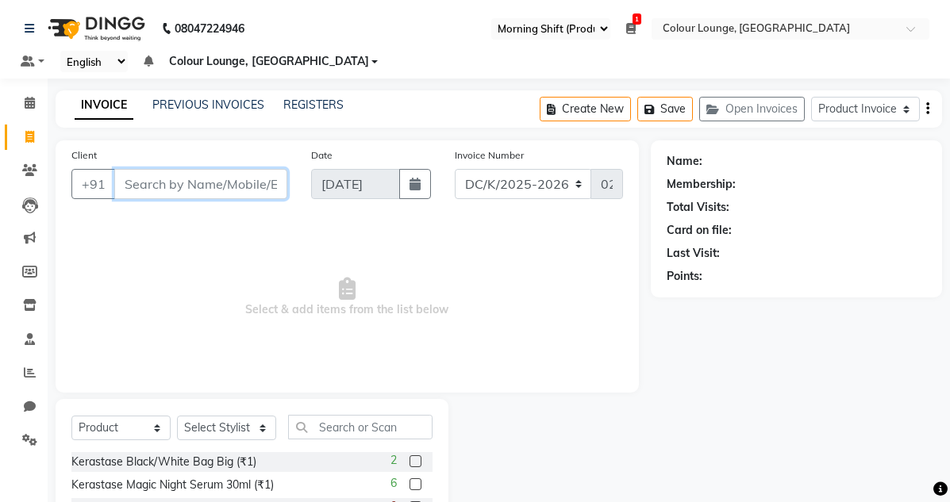
drag, startPoint x: 267, startPoint y: 178, endPoint x: 253, endPoint y: 180, distance: 14.5
click at [265, 178] on input "Client" at bounding box center [200, 184] width 173 height 30
type input "8427353389"
click at [263, 181] on span "Add Client" at bounding box center [246, 184] width 63 height 16
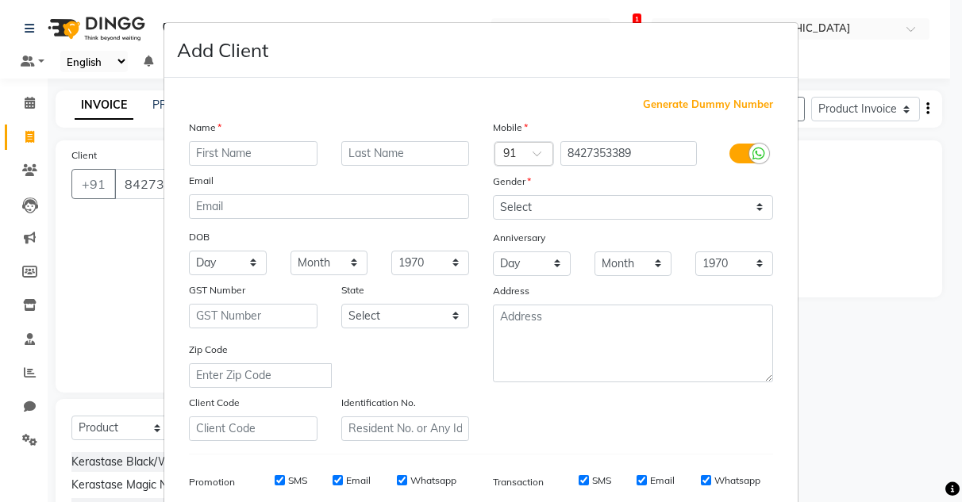
type input ","
type input "[PERSON_NAME]"
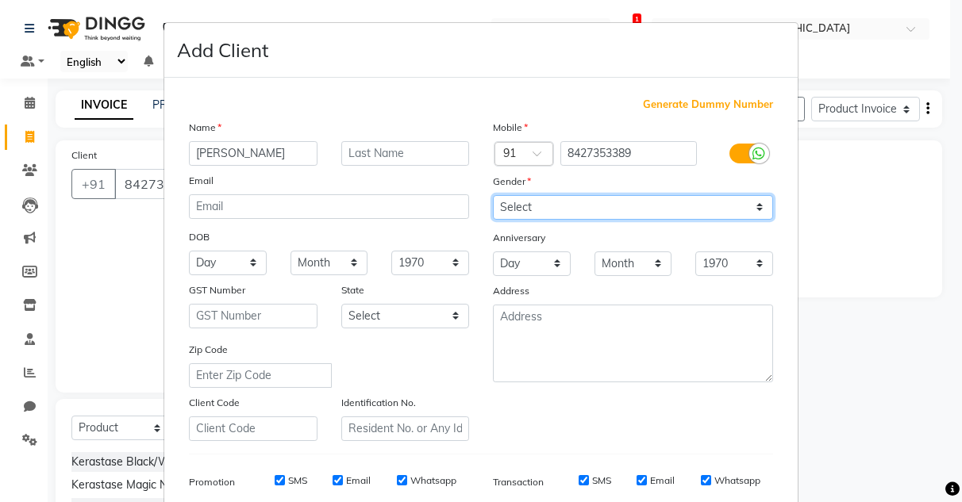
drag, startPoint x: 520, startPoint y: 202, endPoint x: 533, endPoint y: 217, distance: 20.8
click at [520, 202] on select "Select [DEMOGRAPHIC_DATA] [DEMOGRAPHIC_DATA] Other Prefer Not To Say" at bounding box center [633, 207] width 280 height 25
select select "[DEMOGRAPHIC_DATA]"
click at [493, 195] on select "Select [DEMOGRAPHIC_DATA] [DEMOGRAPHIC_DATA] Other Prefer Not To Say" at bounding box center [633, 207] width 280 height 25
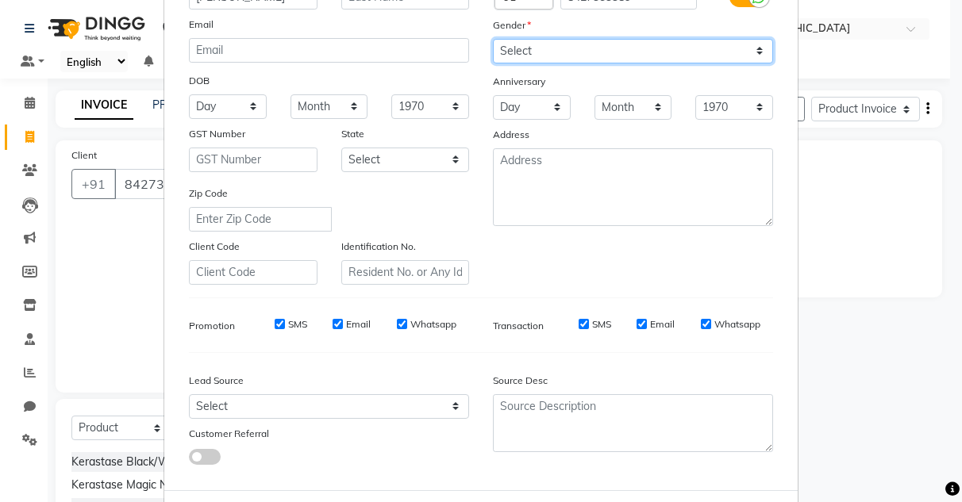
scroll to position [230, 0]
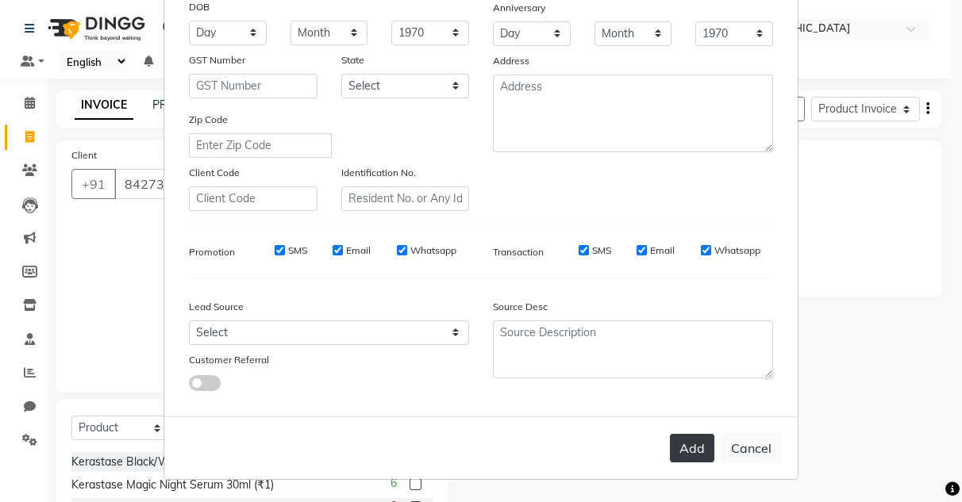
click at [688, 236] on button "Add" at bounding box center [692, 448] width 44 height 29
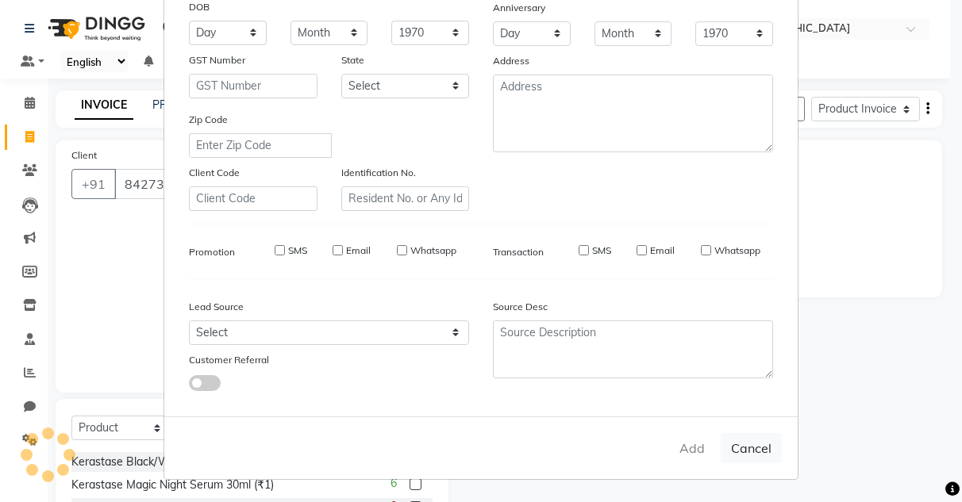
select select
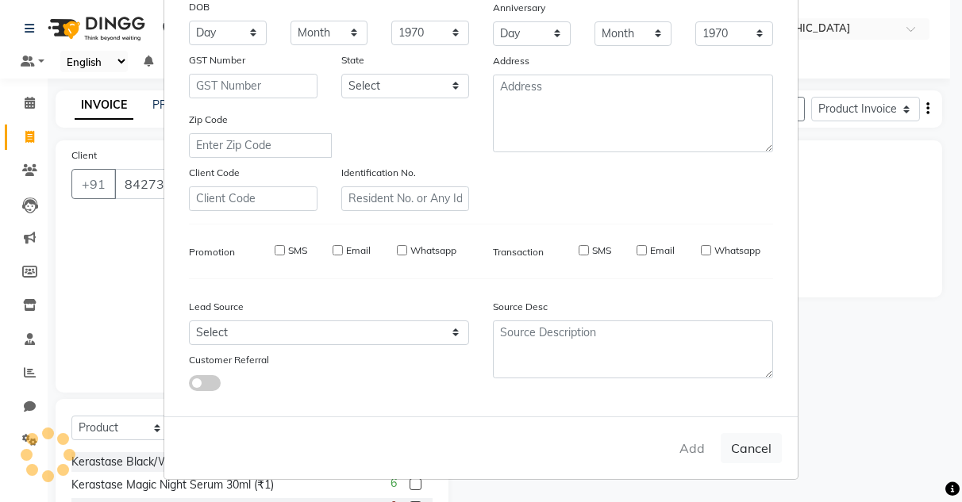
select select
checkbox input "false"
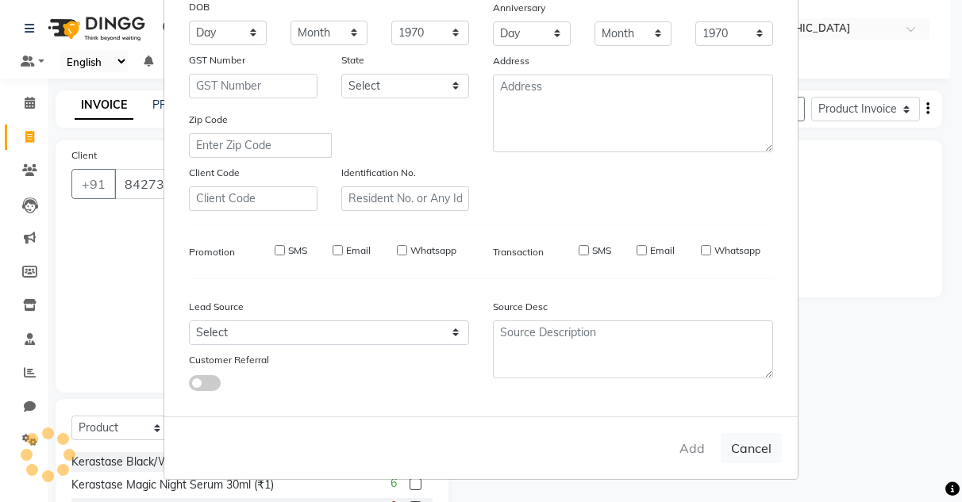
checkbox input "false"
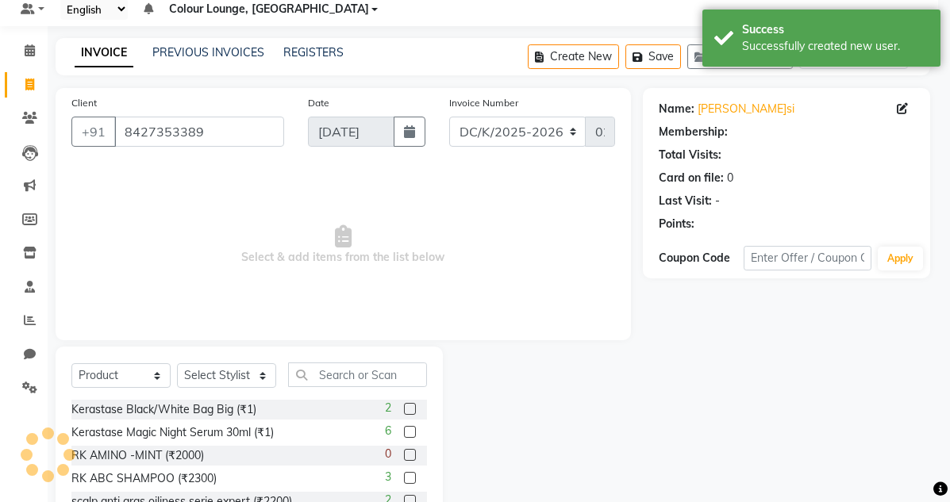
select select "1: Object"
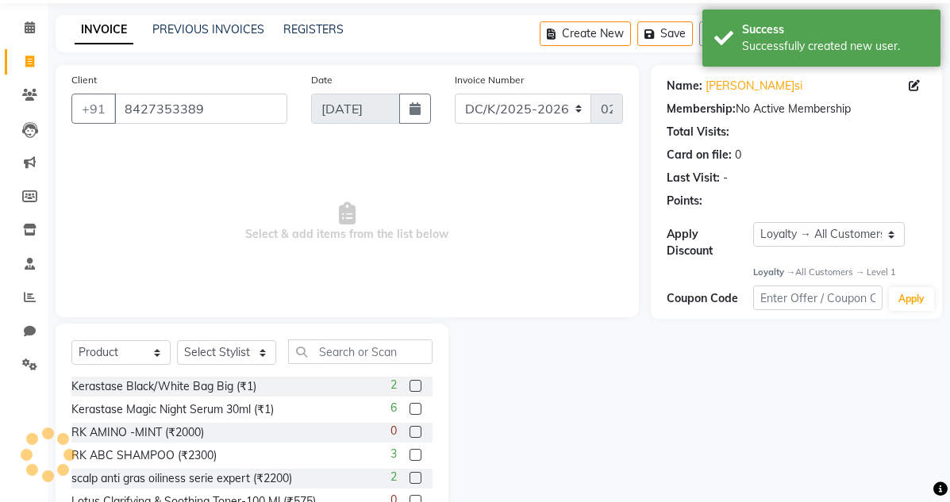
scroll to position [79, 0]
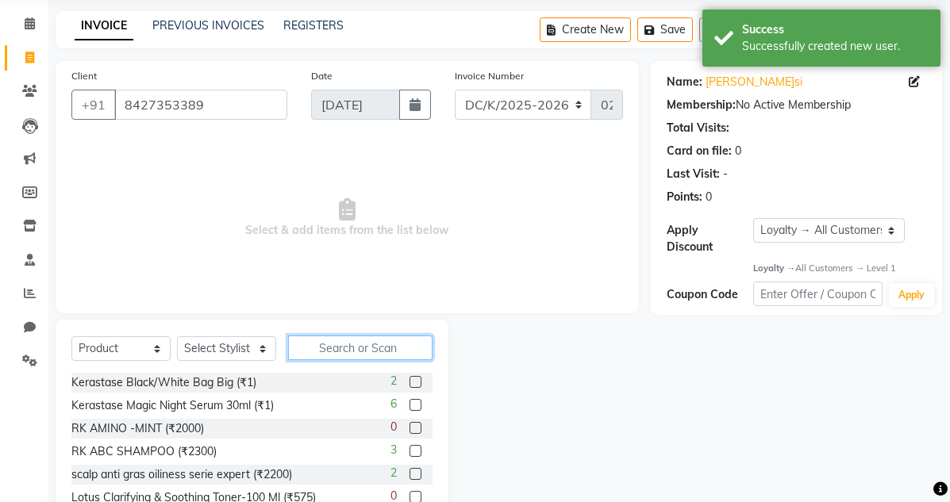
click at [362, 236] on input "text" at bounding box center [360, 348] width 144 height 25
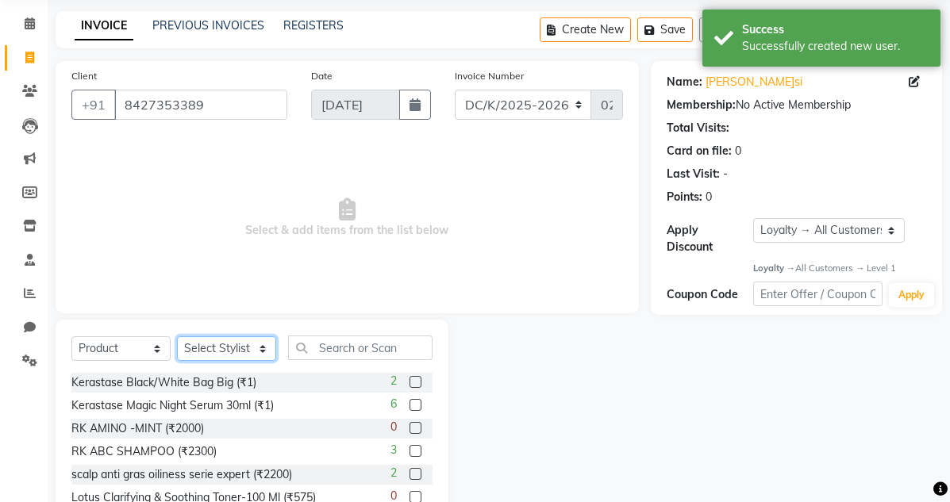
click at [229, 236] on select "Select Stylist Admin Admin [PERSON_NAME] [PERSON_NAME] Colour Lounge, [GEOGRAPH…" at bounding box center [226, 349] width 99 height 25
select select "76896"
click at [177, 236] on select "Select Stylist Admin Admin [PERSON_NAME] [PERSON_NAME] Colour Lounge, [GEOGRAPH…" at bounding box center [226, 349] width 99 height 25
click at [348, 236] on div "Select Product Select Stylist Admin Admin [PERSON_NAME] [PERSON_NAME] Colour Lo…" at bounding box center [252, 437] width 393 height 234
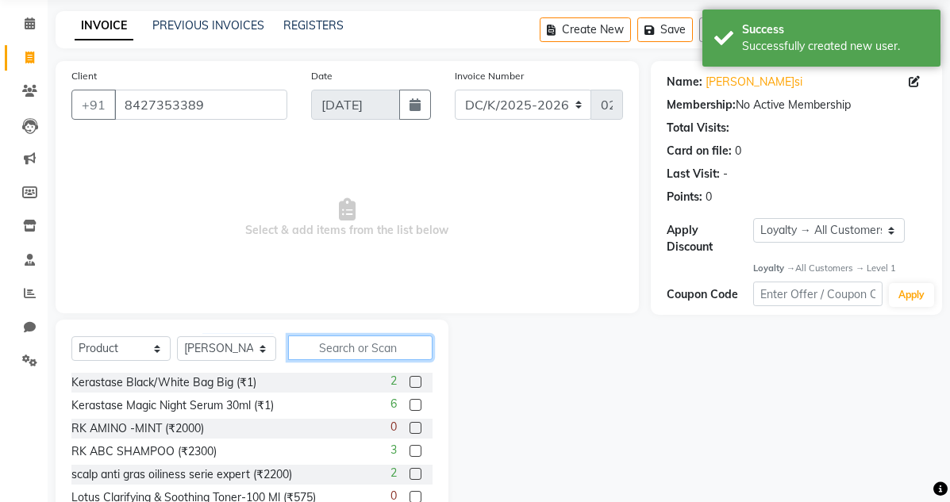
click at [356, 236] on input "text" at bounding box center [360, 348] width 144 height 25
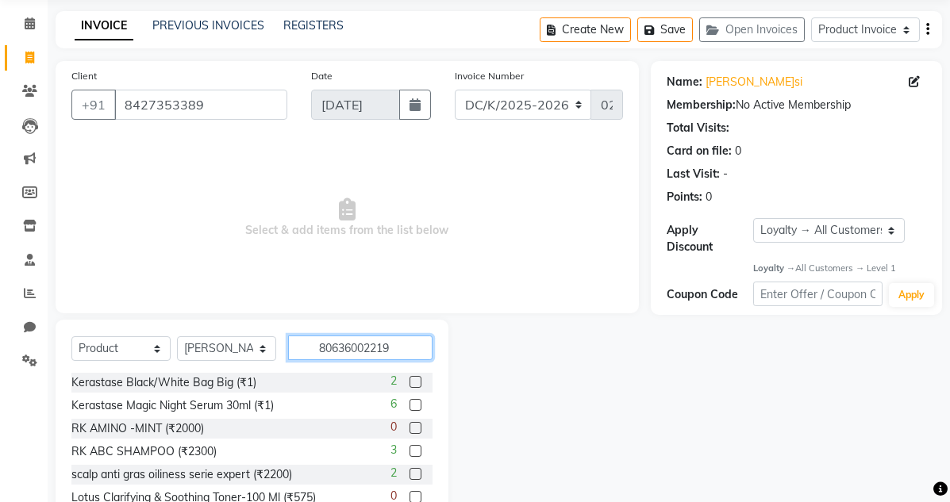
type input "806360022191"
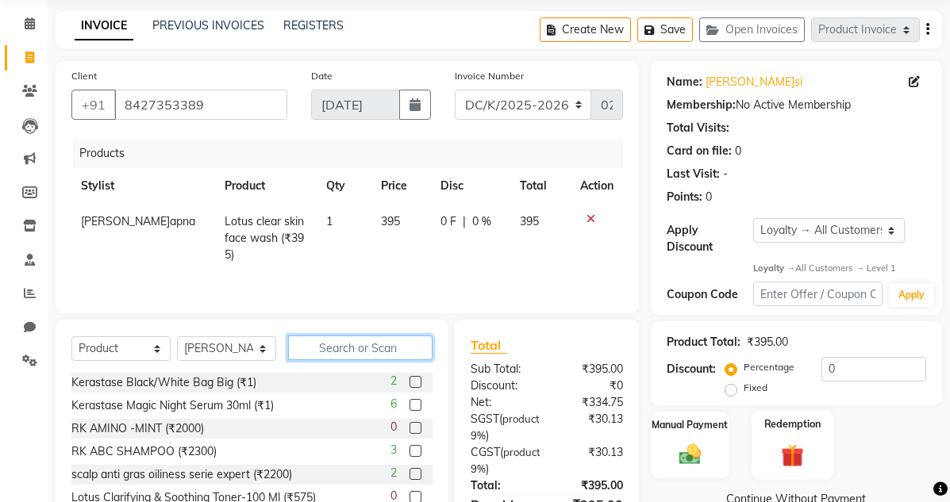
scroll to position [171, 0]
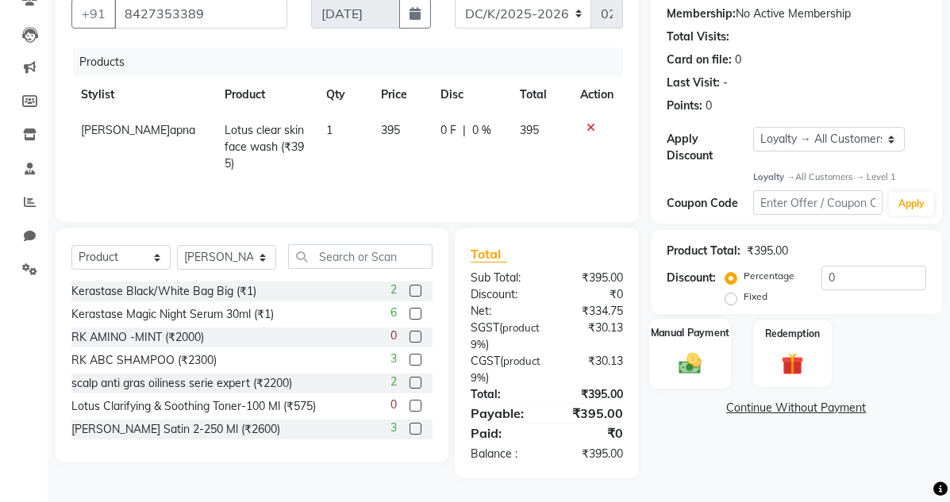
click at [703, 236] on img at bounding box center [689, 364] width 37 height 26
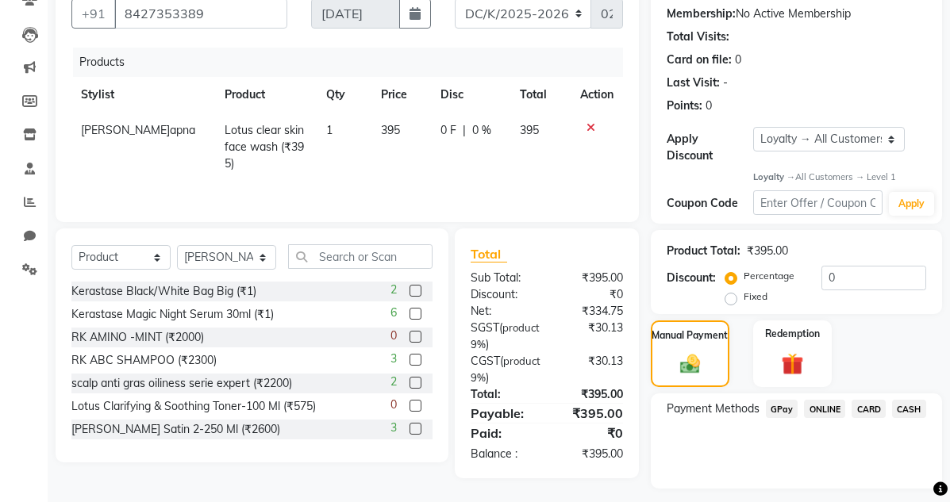
click at [787, 236] on span "GPay" at bounding box center [782, 409] width 33 height 18
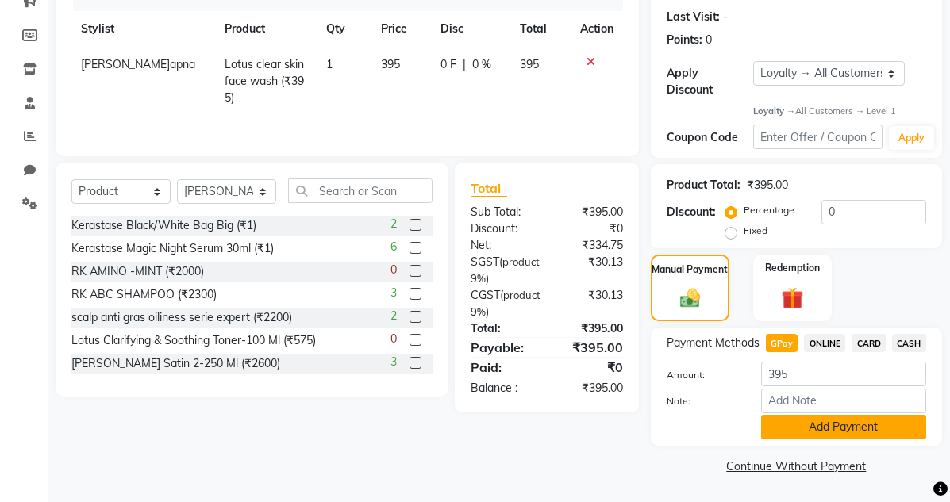
click at [787, 236] on button "Add Payment" at bounding box center [843, 427] width 165 height 25
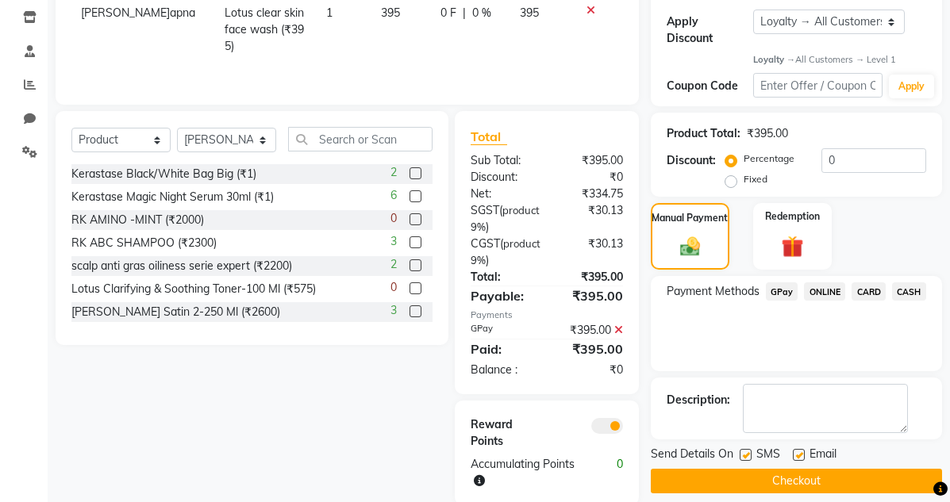
scroll to position [315, 0]
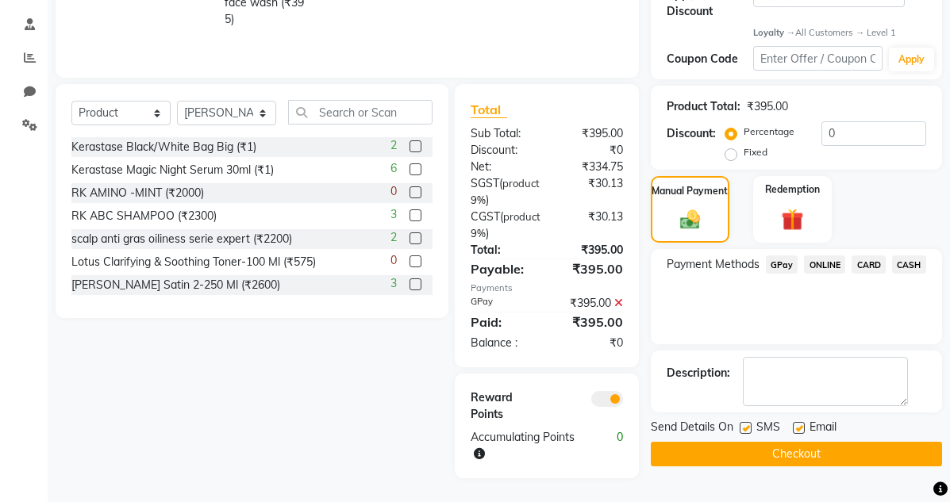
click at [766, 236] on button "Checkout" at bounding box center [796, 454] width 291 height 25
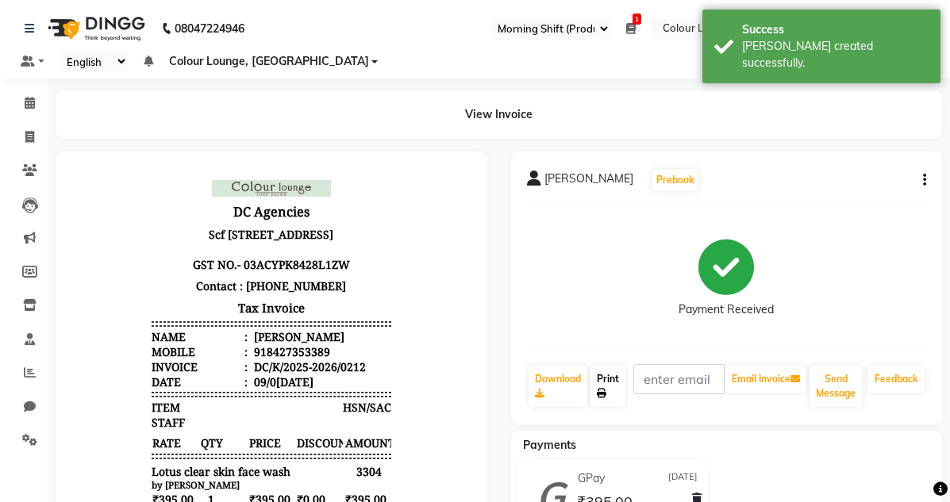
click at [612, 236] on link "Print" at bounding box center [607, 386] width 35 height 41
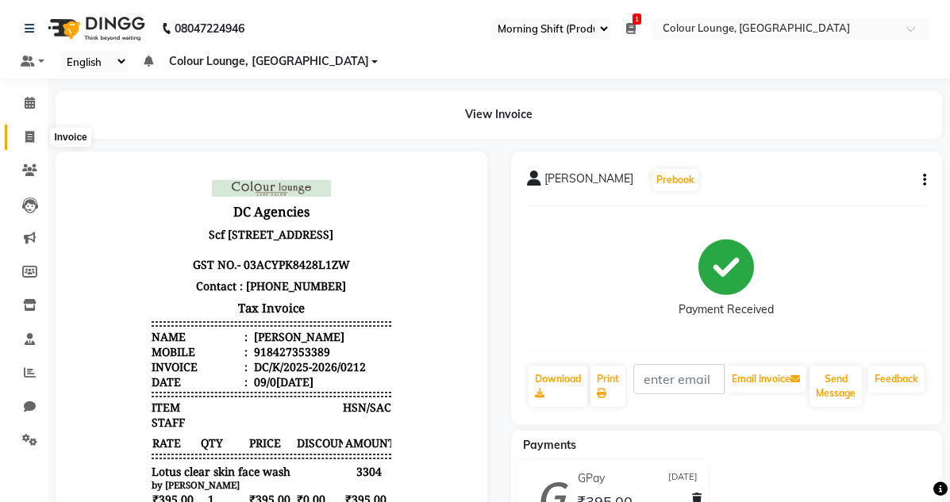
click at [27, 133] on icon at bounding box center [29, 137] width 9 height 12
select select "service"
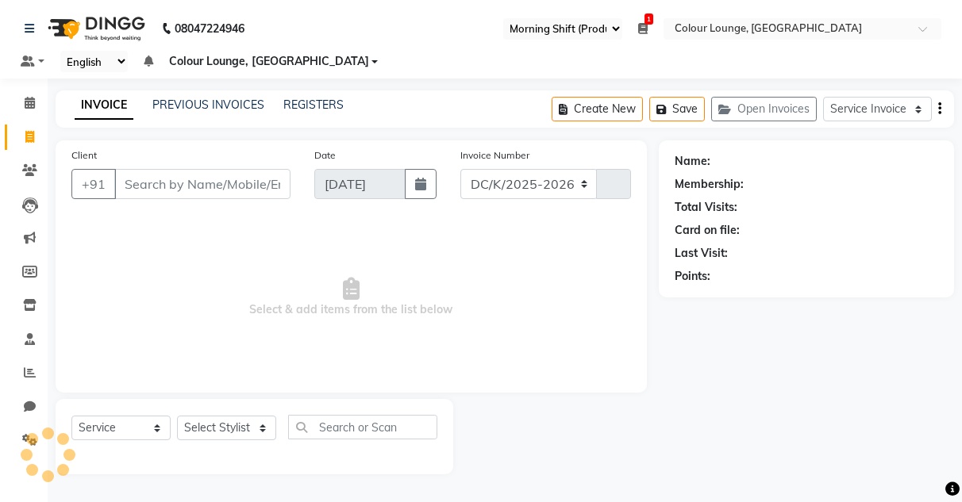
select select "8015"
type input "3216"
select select "75"
click at [198, 102] on link "PREVIOUS INVOICES" at bounding box center [208, 105] width 112 height 14
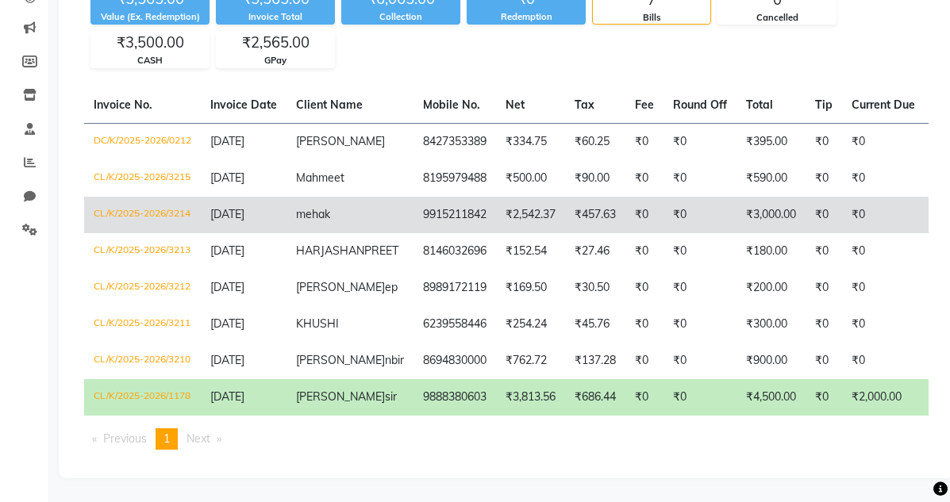
scroll to position [79, 0]
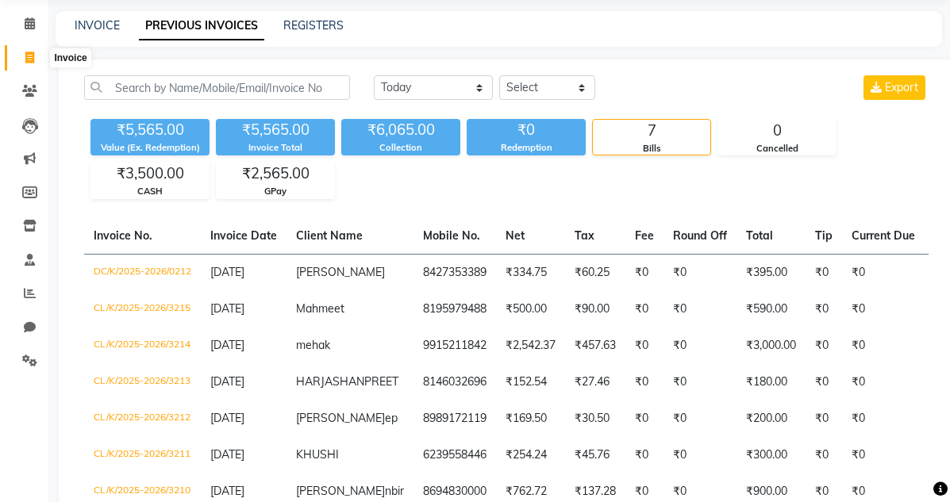
click at [33, 65] on span at bounding box center [30, 58] width 28 height 18
select select "service"
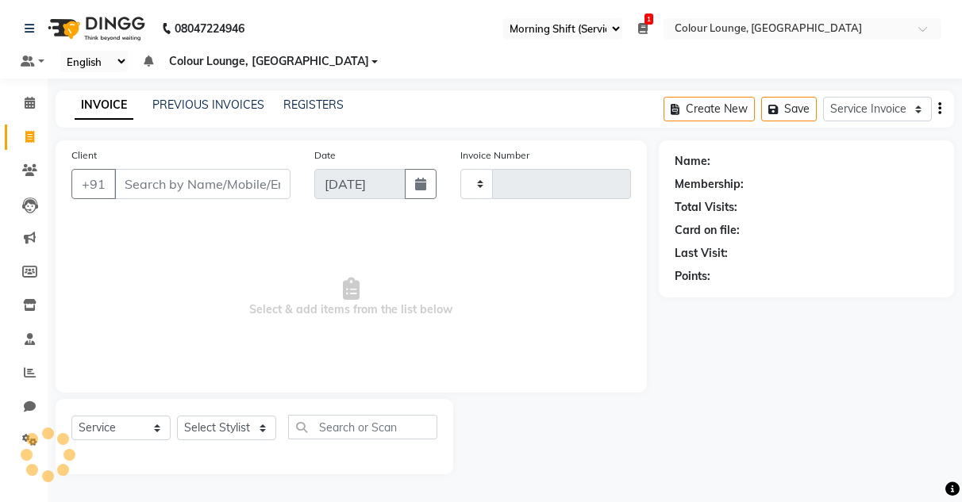
type input "3216"
select select "8015"
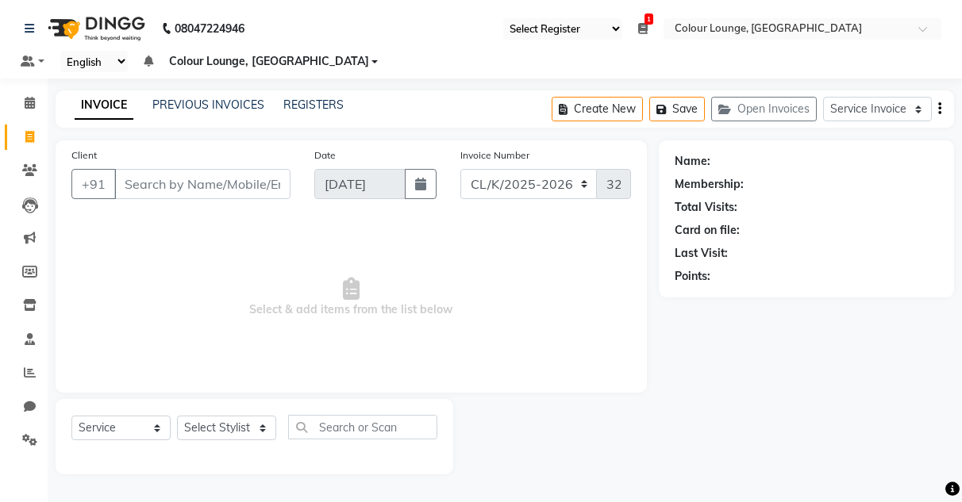
click at [233, 113] on div "INVOICE PREVIOUS INVOICES REGISTERS" at bounding box center [209, 106] width 307 height 18
click at [235, 109] on link "PREVIOUS INVOICES" at bounding box center [208, 105] width 112 height 14
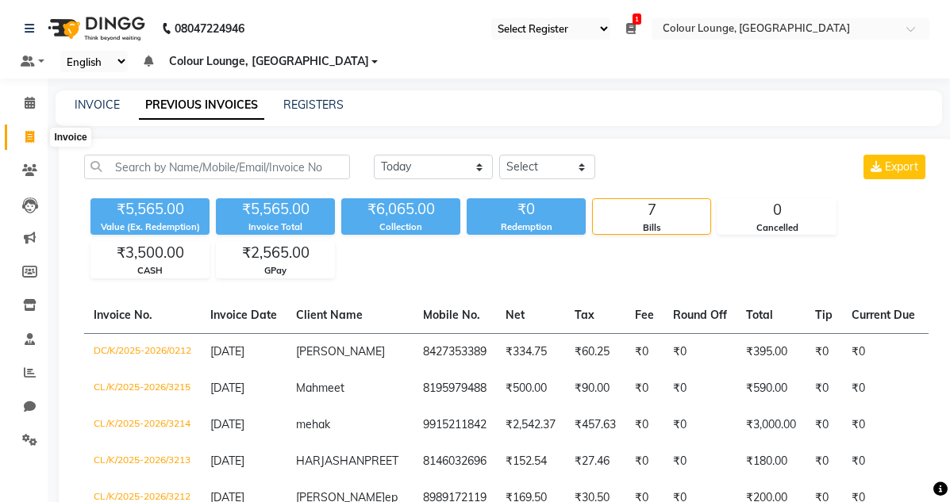
click at [29, 140] on icon at bounding box center [29, 137] width 9 height 12
select select "service"
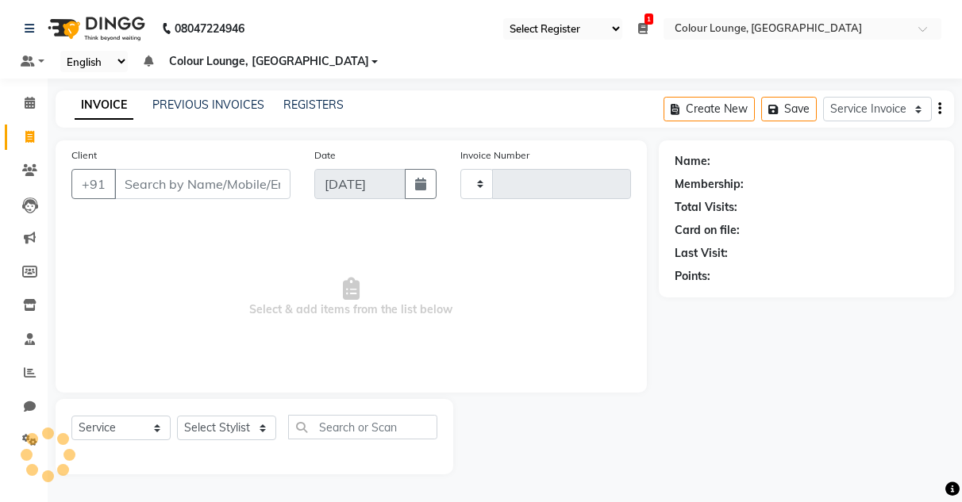
type input "3216"
select select "8015"
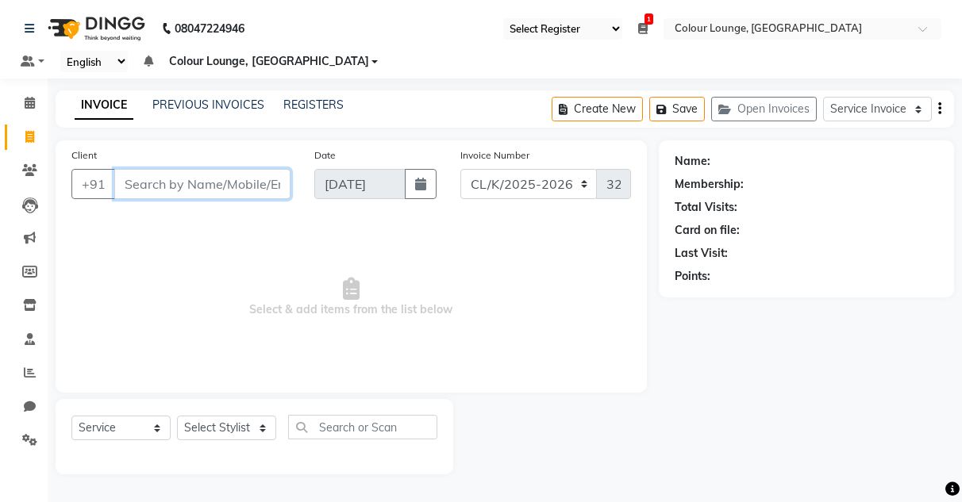
click at [247, 190] on input "Client" at bounding box center [202, 184] width 176 height 30
click at [232, 194] on input "Client" at bounding box center [202, 184] width 176 height 30
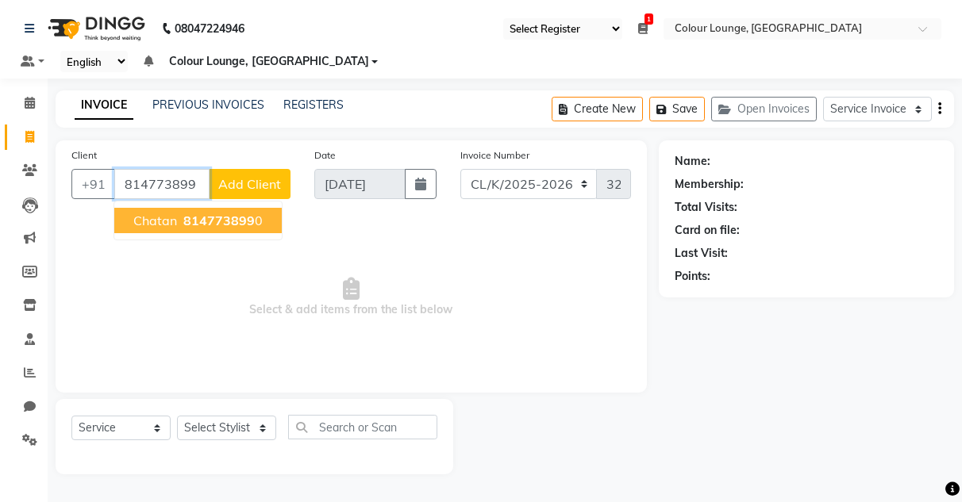
click at [247, 229] on button "Chatan 814773899 0" at bounding box center [197, 220] width 167 height 25
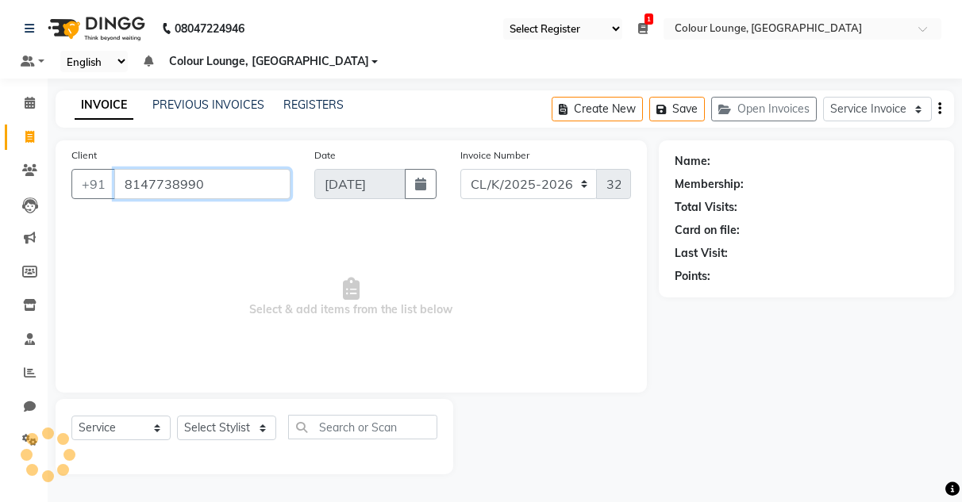
type input "8147738990"
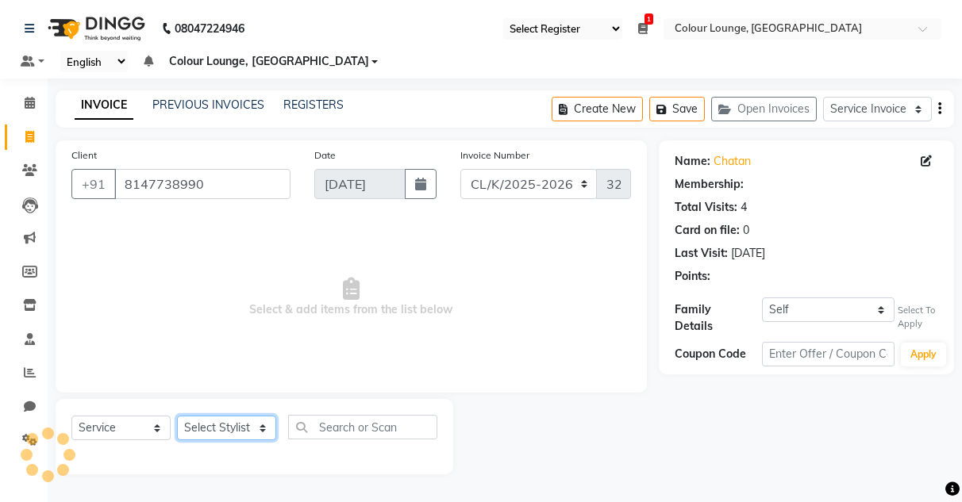
click at [241, 236] on select "Select Stylist Admin Admin [PERSON_NAME] [PERSON_NAME] Colour Lounge, [GEOGRAPH…" at bounding box center [226, 428] width 99 height 25
select select "1: Object"
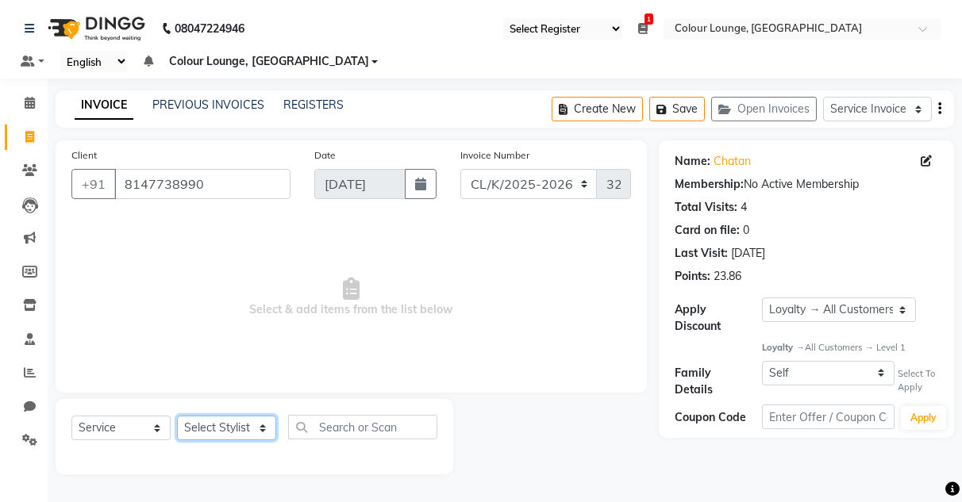
click at [244, 236] on select "Select Stylist Admin Admin [PERSON_NAME] [PERSON_NAME] Colour Lounge, [GEOGRAPH…" at bounding box center [226, 428] width 99 height 25
select select "70113"
click at [177, 236] on select "Select Stylist Admin Admin [PERSON_NAME] [PERSON_NAME] Colour Lounge, [GEOGRAPH…" at bounding box center [226, 428] width 99 height 25
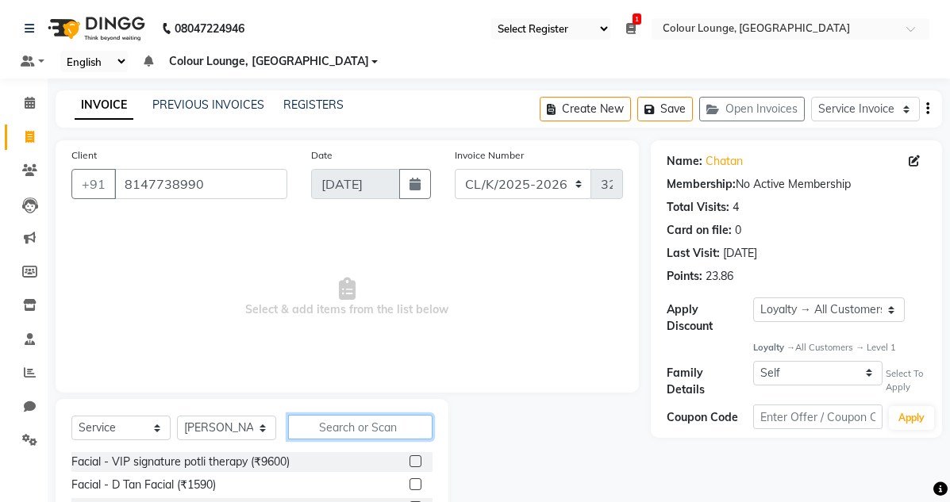
click at [337, 236] on input "text" at bounding box center [360, 427] width 144 height 25
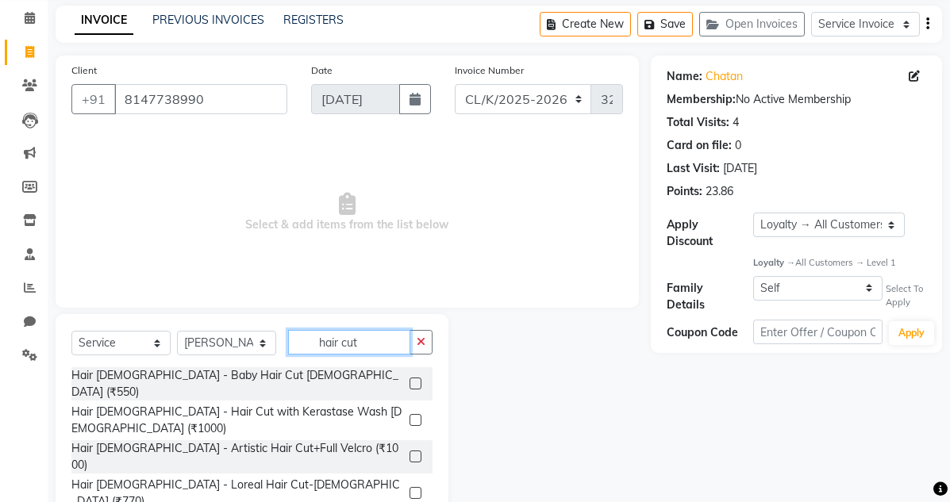
scroll to position [155, 0]
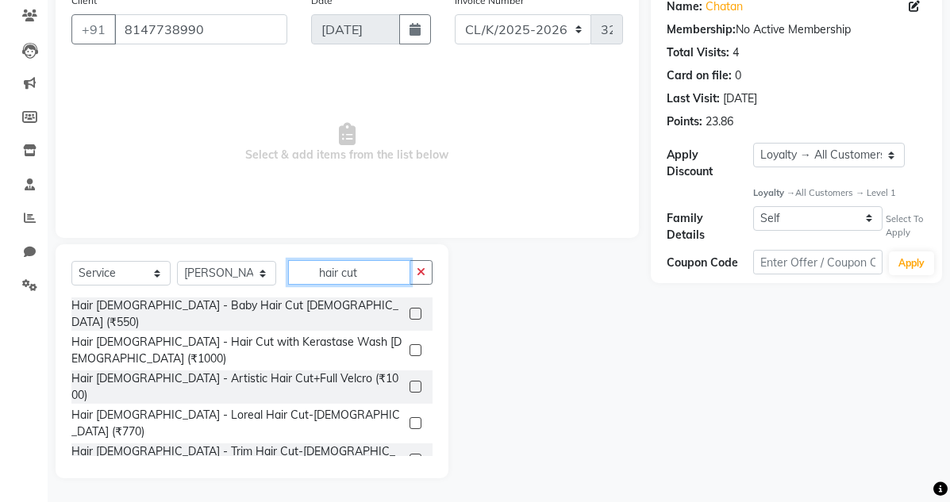
type input "hair cut"
click at [410, 236] on div at bounding box center [421, 497] width 23 height 20
click at [410, 236] on label at bounding box center [416, 496] width 12 height 12
click at [410, 236] on input "checkbox" at bounding box center [415, 497] width 10 height 10
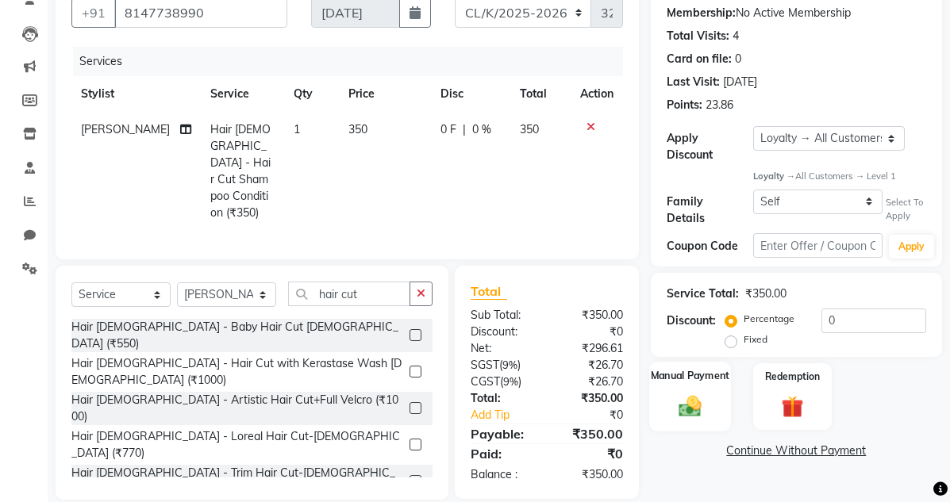
checkbox input "false"
click at [653, 236] on div "Manual Payment" at bounding box center [690, 397] width 82 height 69
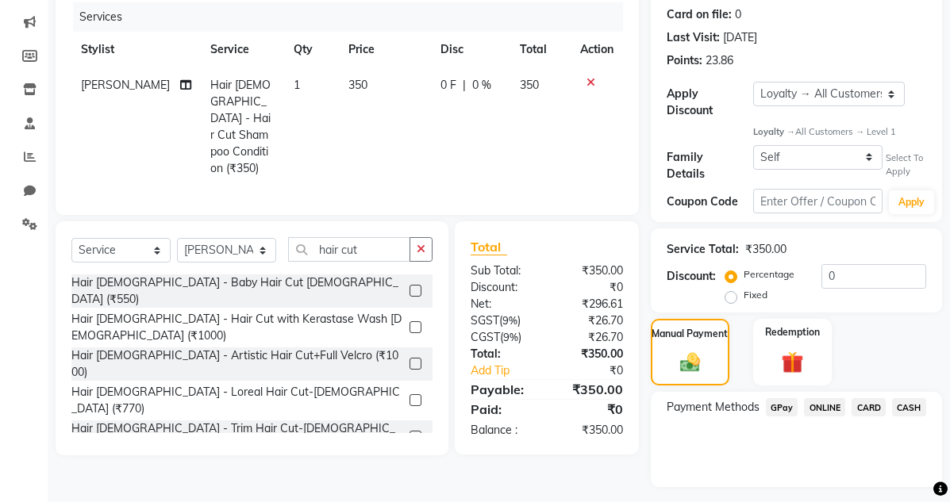
scroll to position [257, 0]
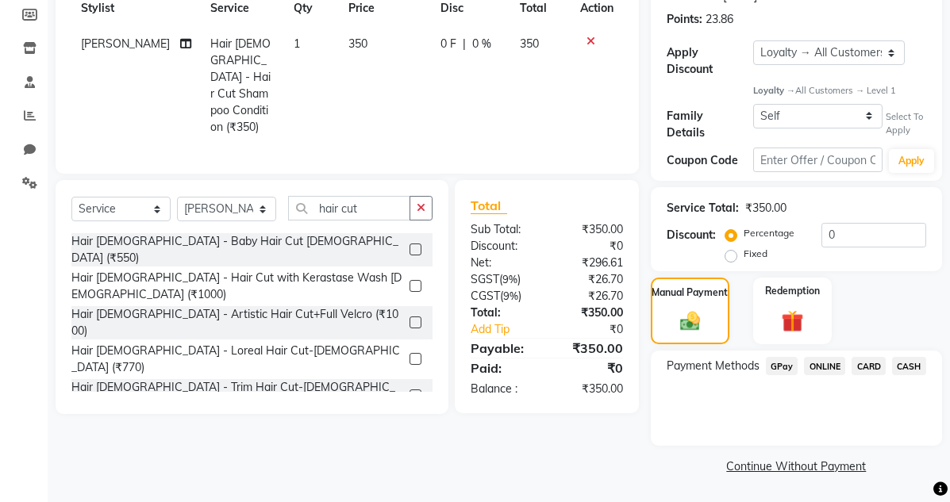
click at [771, 236] on span "GPay" at bounding box center [782, 366] width 33 height 18
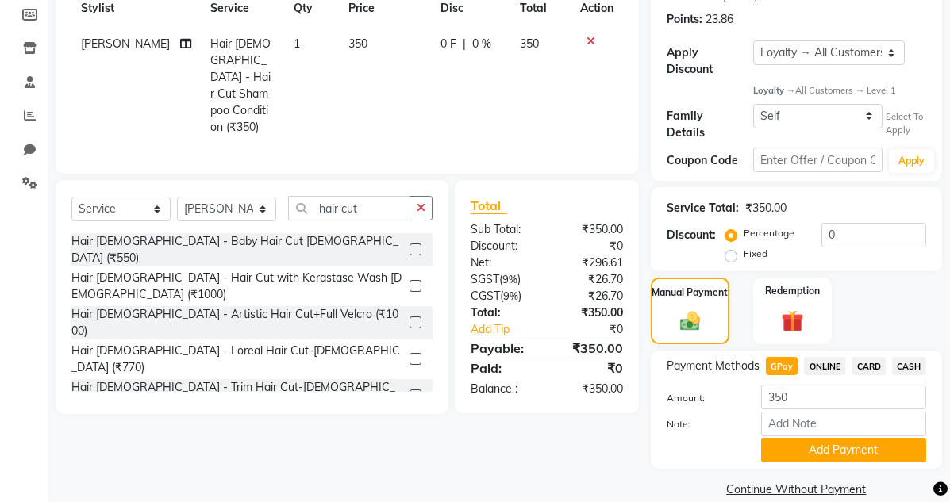
click at [787, 236] on button "Add Payment" at bounding box center [843, 450] width 165 height 25
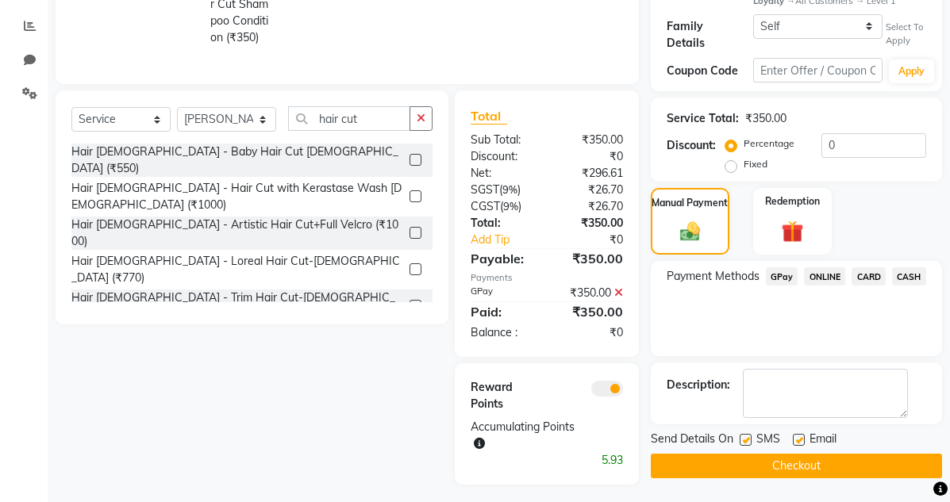
click at [787, 236] on button "Checkout" at bounding box center [796, 466] width 291 height 25
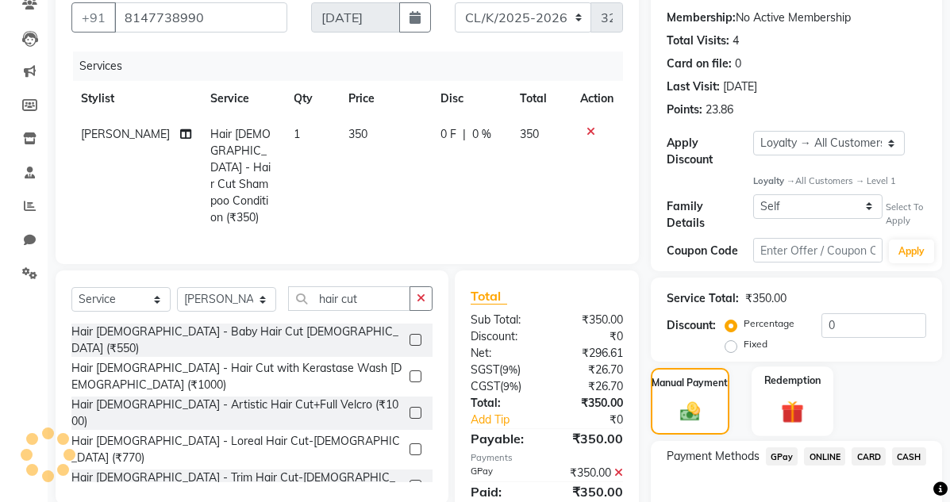
scroll to position [151, 0]
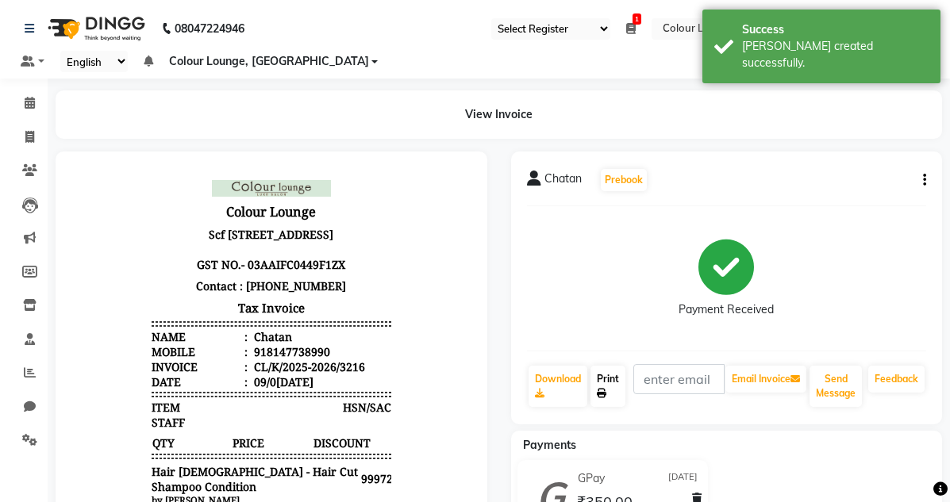
click at [611, 236] on link "Print" at bounding box center [607, 386] width 35 height 41
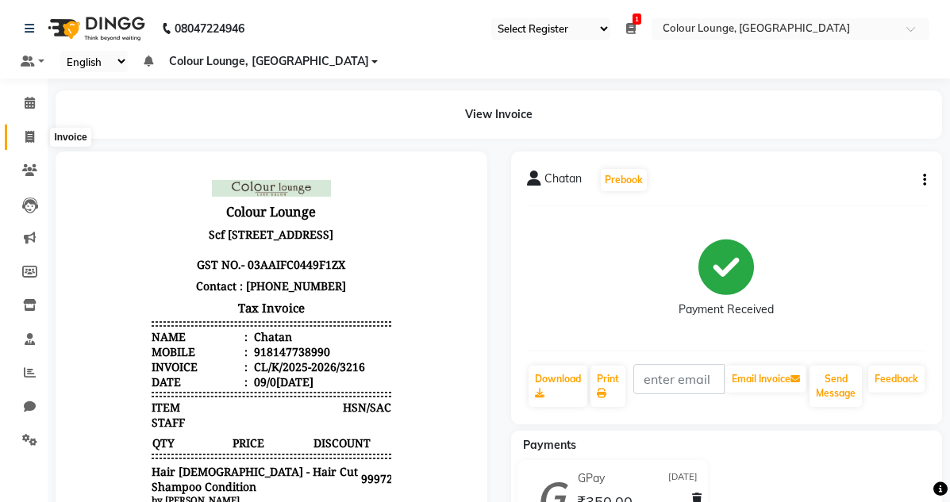
click at [40, 140] on span at bounding box center [30, 138] width 28 height 18
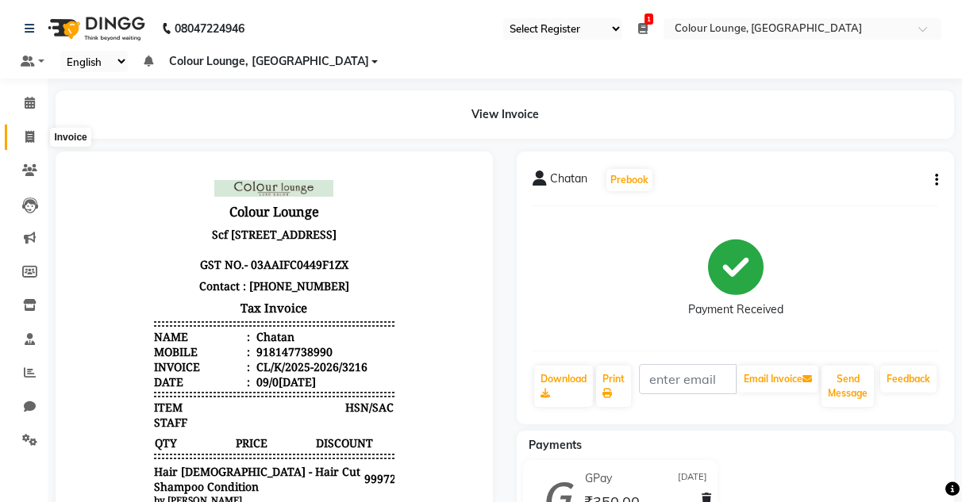
select select "8015"
select select "service"
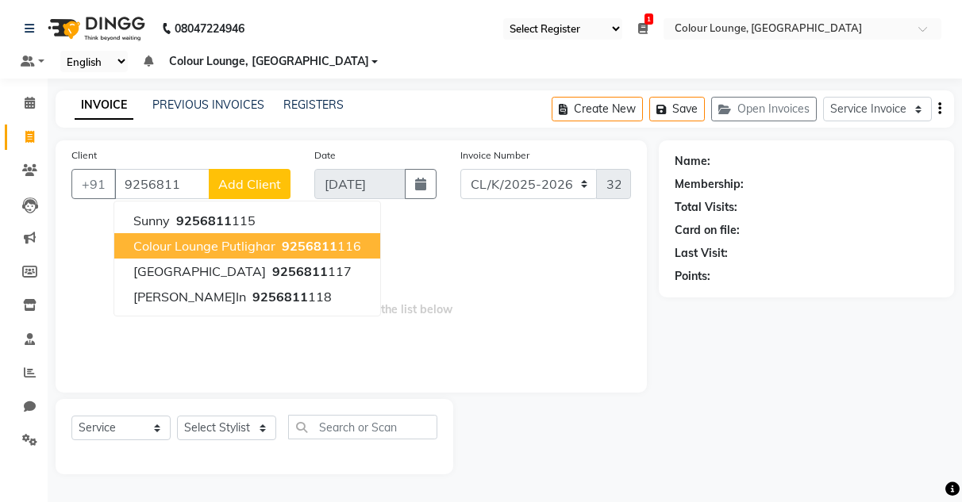
click at [222, 236] on span "Colour Lounge Putlighar" at bounding box center [204, 246] width 142 height 16
type input "9256811116"
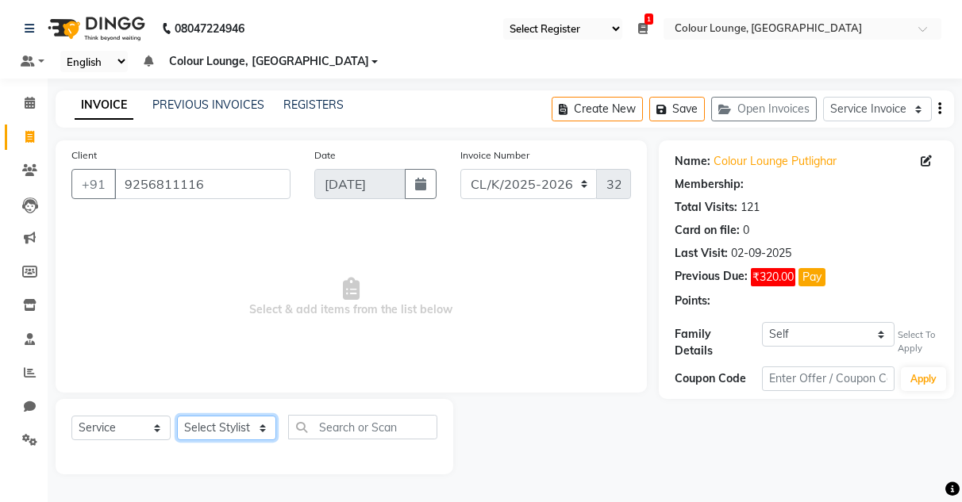
click at [219, 236] on select "Select Stylist Admin Admin [PERSON_NAME] [PERSON_NAME] Colour Lounge, [GEOGRAPH…" at bounding box center [226, 428] width 99 height 25
select select "1: Object"
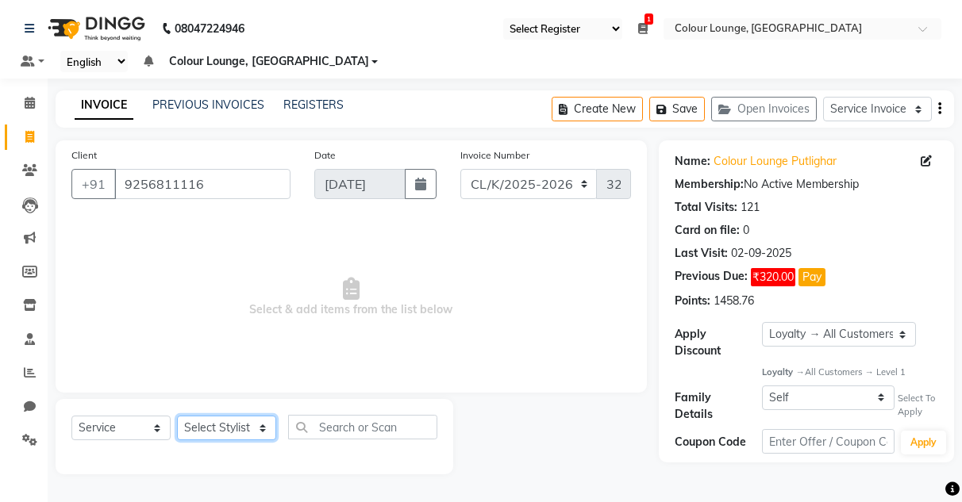
select select "70114"
click at [177, 236] on select "Select Stylist Admin Admin [PERSON_NAME] [PERSON_NAME] Colour Lounge, [GEOGRAPH…" at bounding box center [226, 428] width 99 height 25
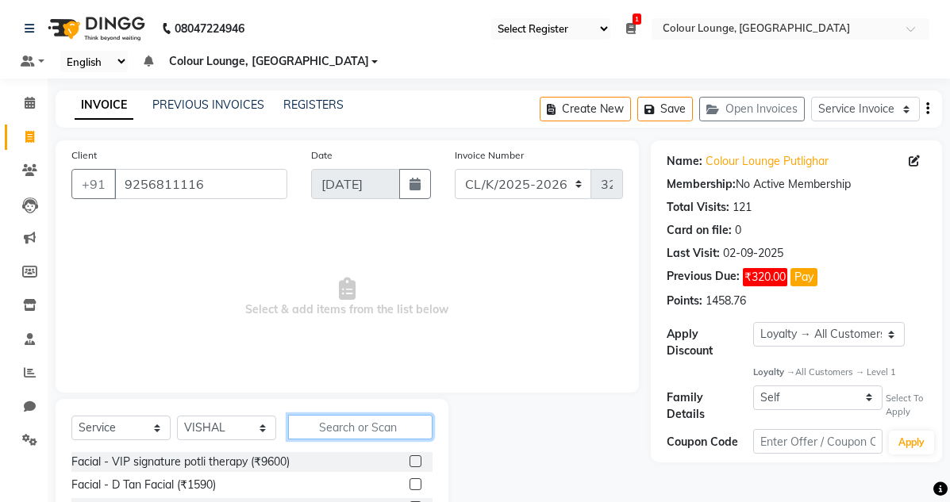
click at [376, 236] on input "text" at bounding box center [360, 427] width 144 height 25
type input "chee"
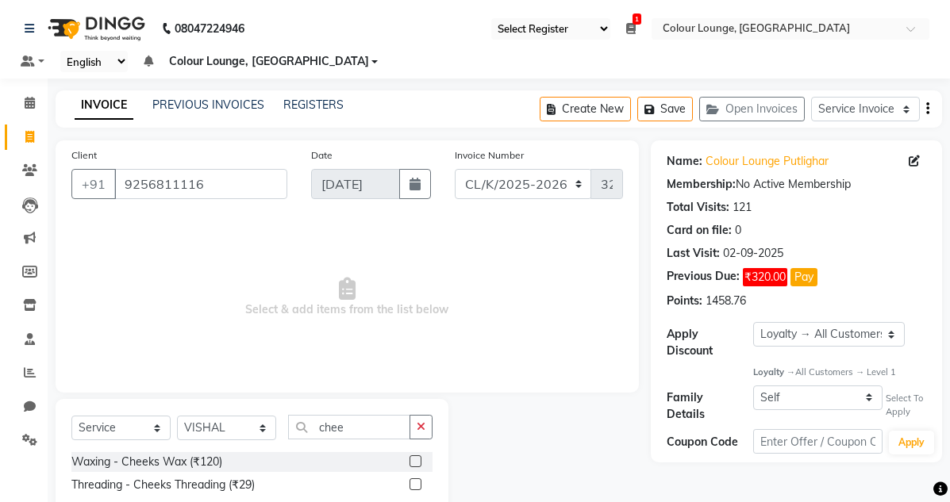
click at [416, 236] on label at bounding box center [416, 462] width 12 height 12
click at [416, 236] on input "checkbox" at bounding box center [415, 462] width 10 height 10
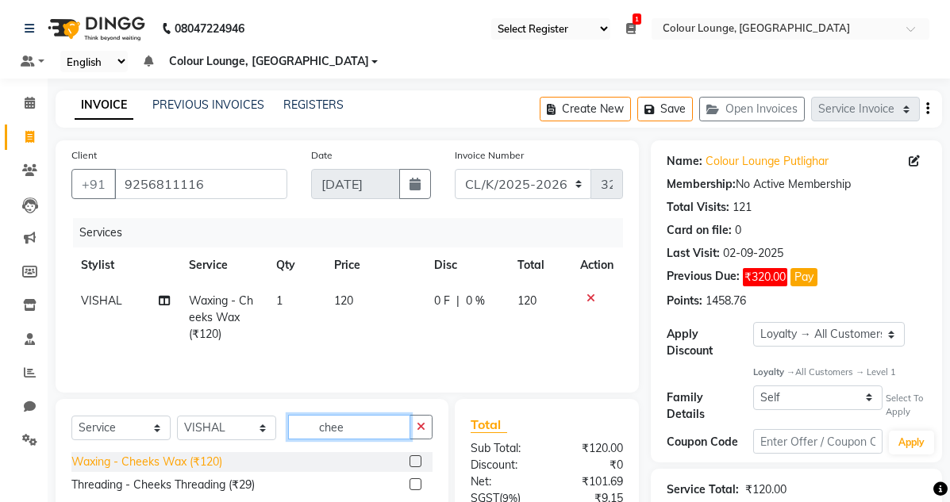
checkbox input "false"
drag, startPoint x: 366, startPoint y: 432, endPoint x: 89, endPoint y: 469, distance: 279.5
click at [190, 236] on div "Select Service Membership Package Voucher Prepaid Gift Card Select Stylist Admi…" at bounding box center [251, 433] width 361 height 37
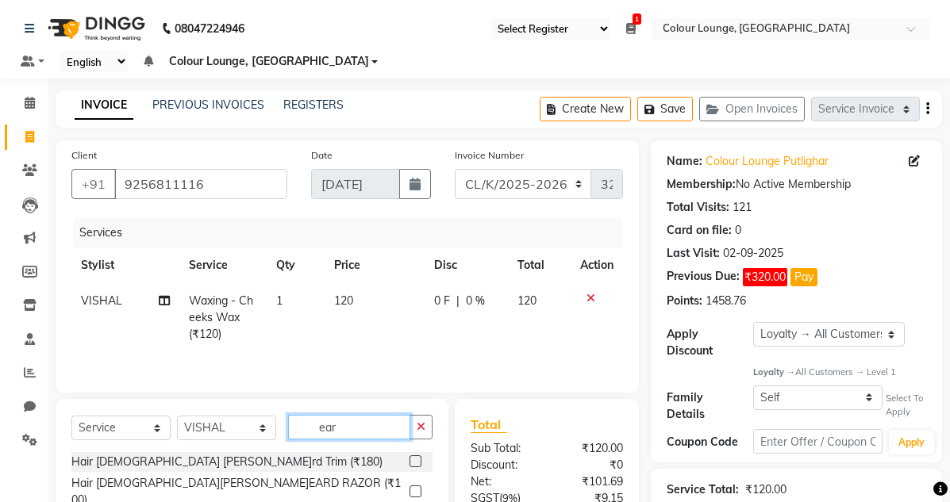
type input "ear"
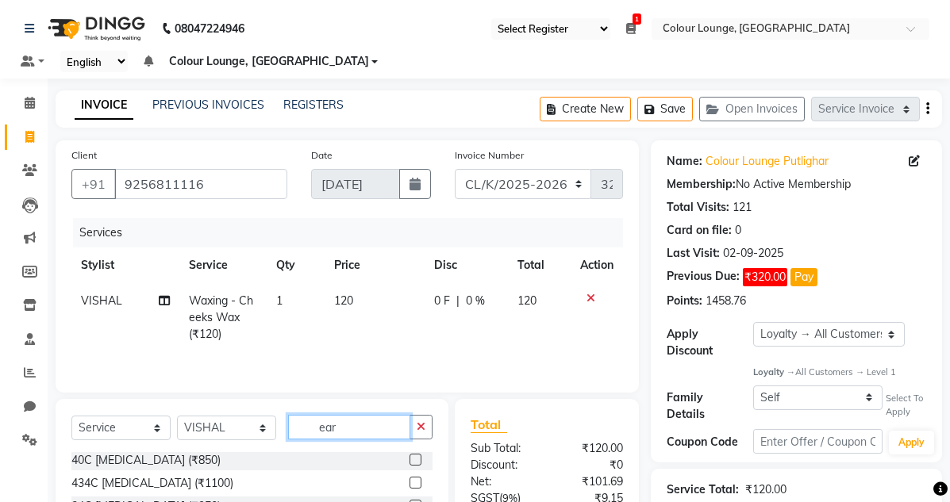
scroll to position [180, 0]
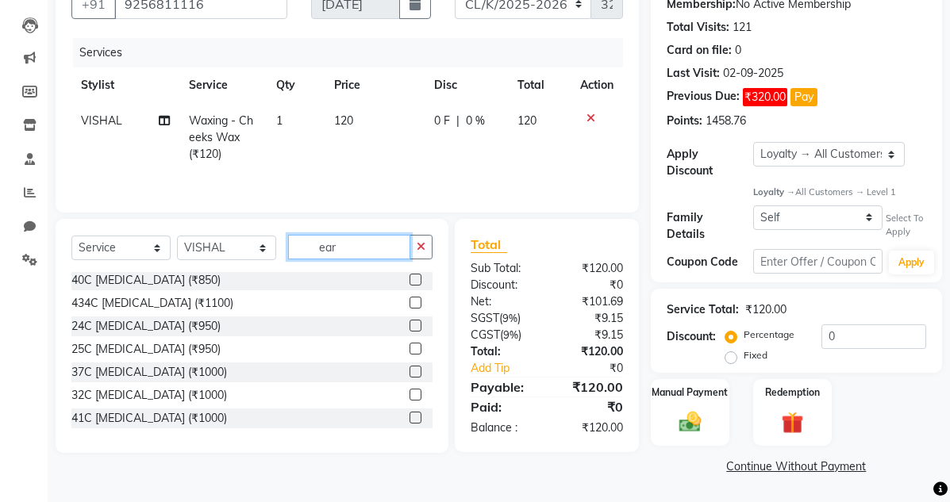
drag, startPoint x: 360, startPoint y: 254, endPoint x: 27, endPoint y: 340, distance: 343.6
click at [34, 236] on app-home "08047224946 Select Register Evening Shift (Service) Morning Shift (Service) 1 D…" at bounding box center [475, 161] width 950 height 683
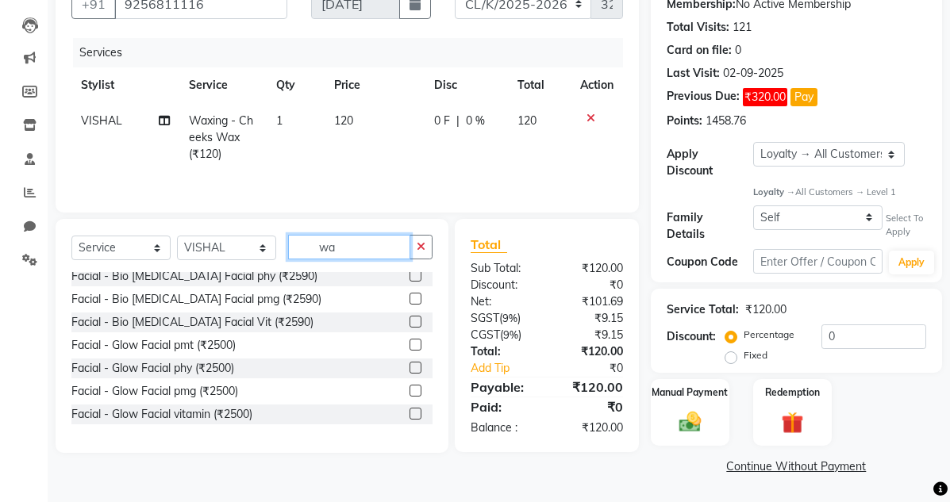
scroll to position [0, 0]
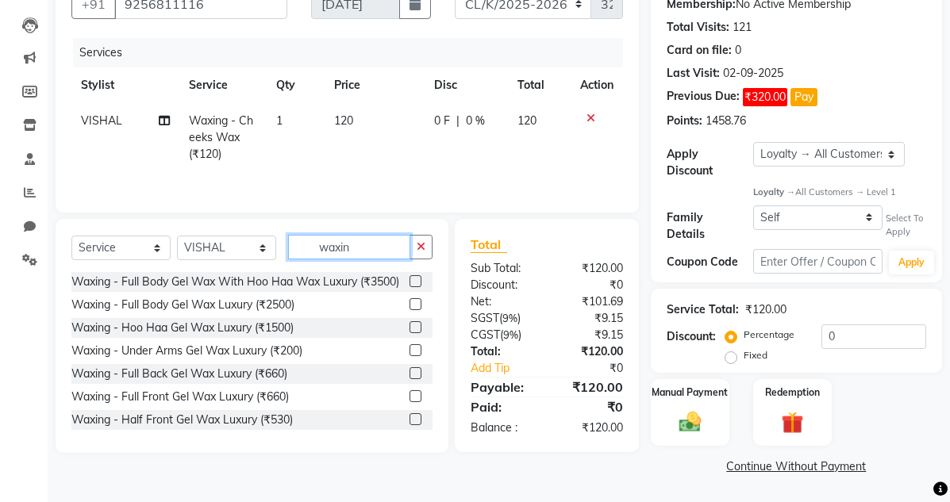
type input "waxing"
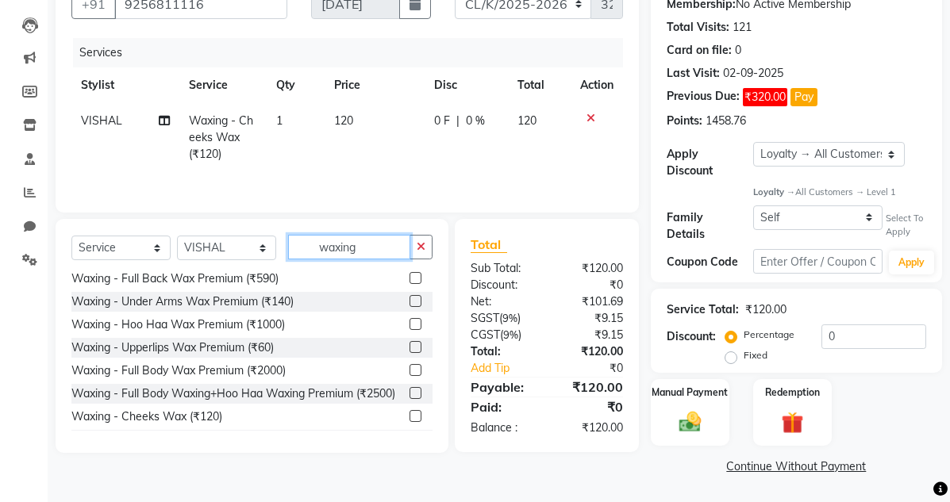
scroll to position [383, 0]
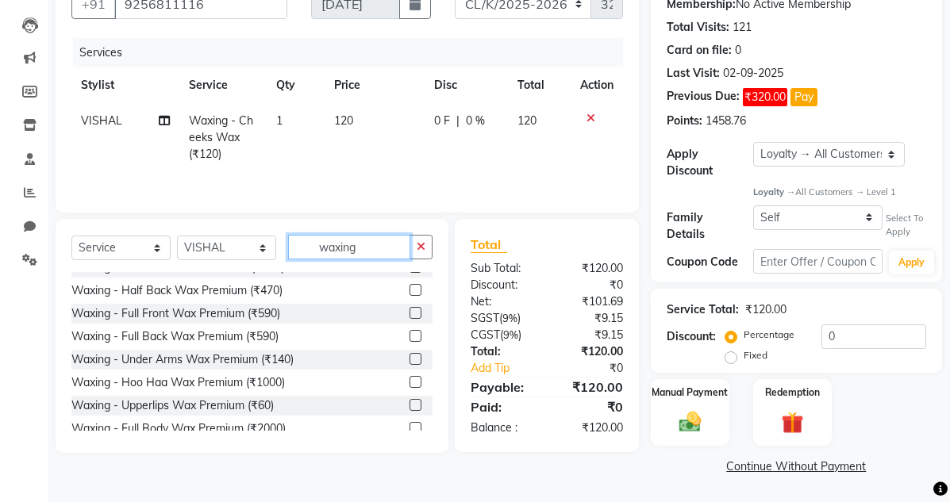
click at [2, 236] on app-home "08047224946 Select Register Evening Shift (Service) Morning Shift (Service) 1 D…" at bounding box center [475, 161] width 950 height 683
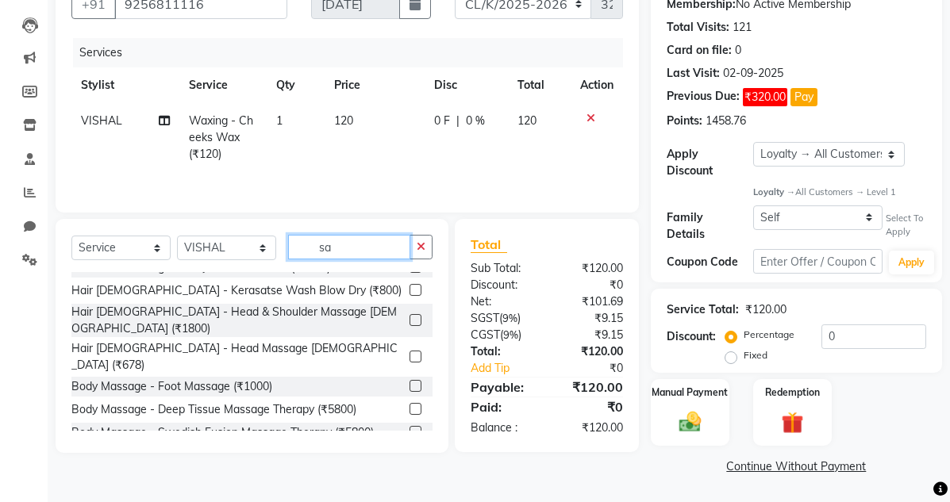
scroll to position [0, 0]
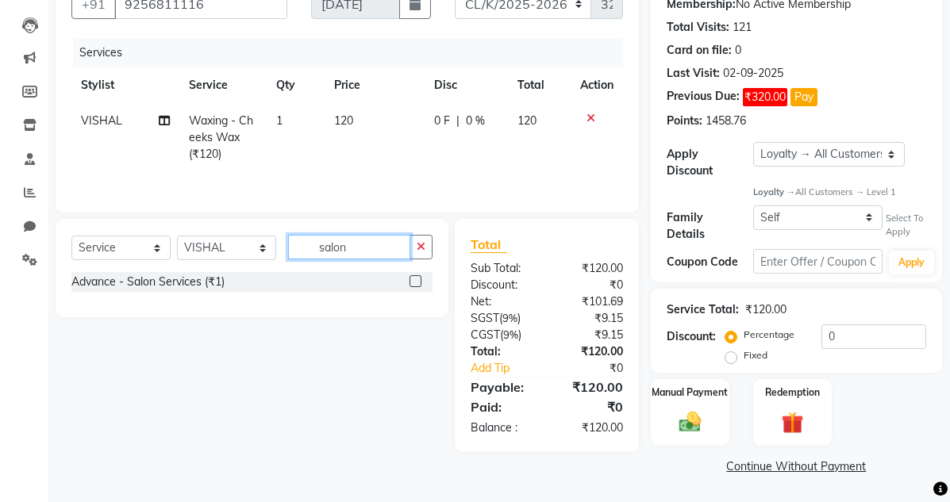
type input "salon"
click at [418, 236] on label at bounding box center [416, 281] width 12 height 12
click at [418, 236] on input "checkbox" at bounding box center [415, 282] width 10 height 10
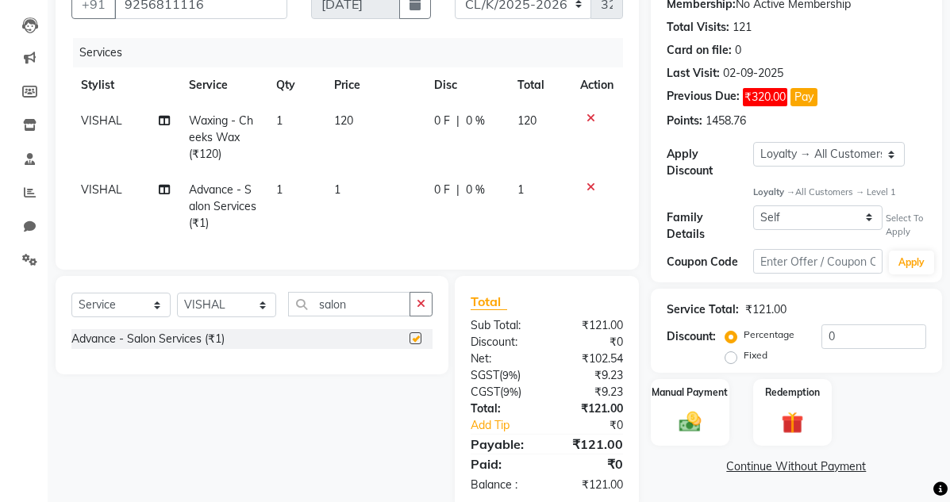
click at [367, 171] on td "120" at bounding box center [375, 137] width 100 height 69
checkbox input "false"
select select "70114"
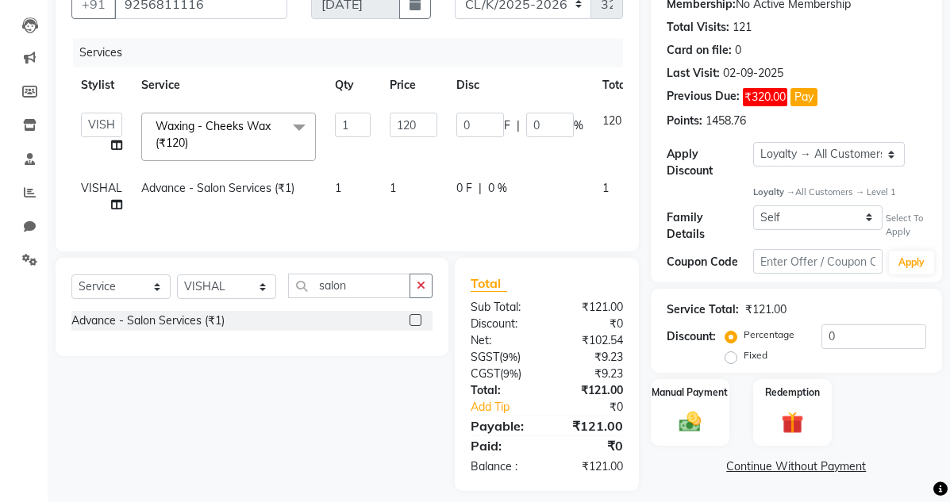
click at [353, 193] on td "1" at bounding box center [352, 197] width 55 height 52
select select "70114"
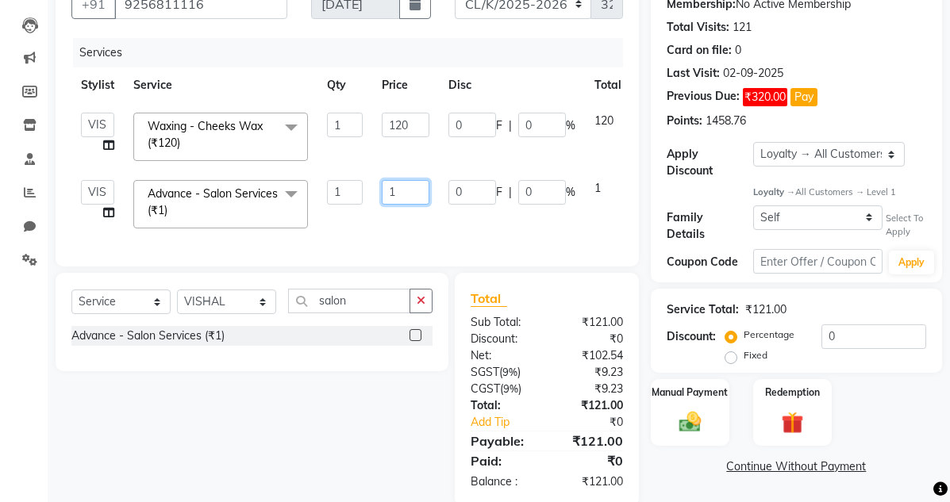
click at [191, 192] on tr "Admin Admin [PERSON_NAME] [PERSON_NAME] Colour Lounge, [GEOGRAPHIC_DATA] Colour…" at bounding box center [377, 204] width 612 height 67
type input "100"
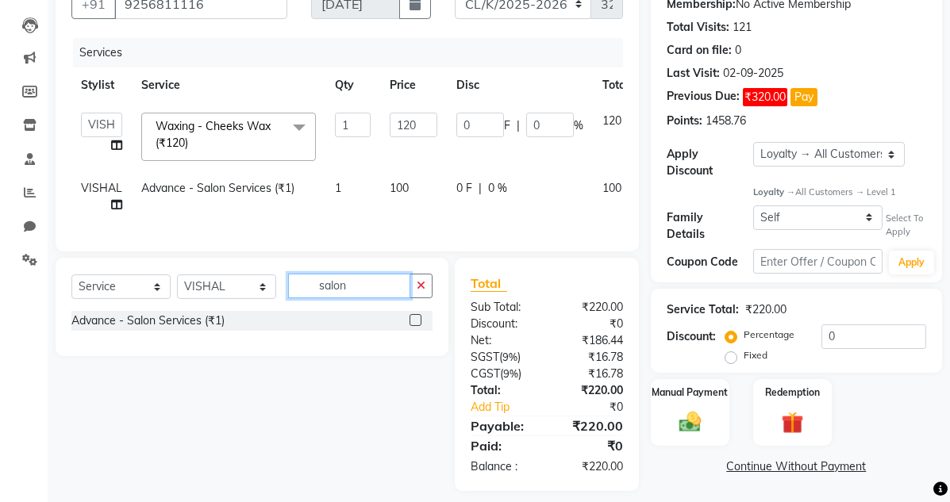
drag, startPoint x: 372, startPoint y: 310, endPoint x: 55, endPoint y: 263, distance: 320.9
click at [290, 236] on input "salon" at bounding box center [349, 286] width 122 height 25
type input "[PERSON_NAME]"
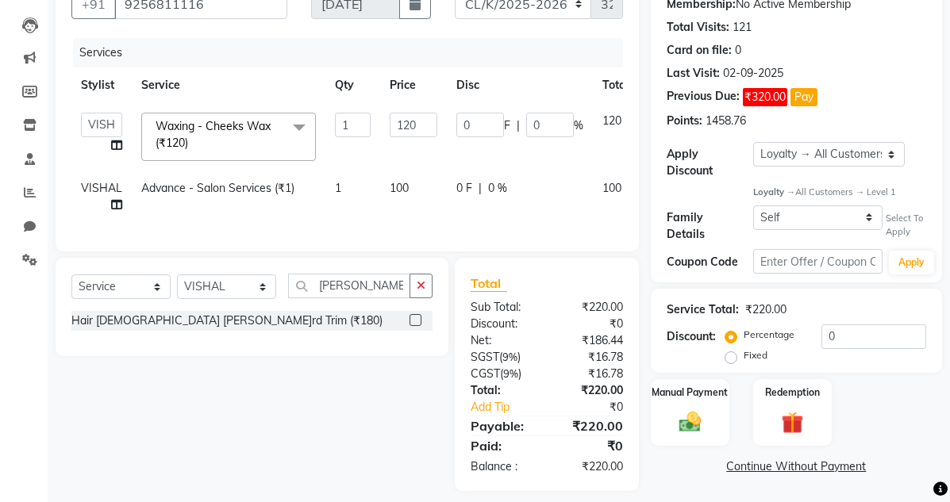
click at [414, 236] on div at bounding box center [415, 322] width 10 height 17
click at [417, 236] on label at bounding box center [416, 320] width 12 height 12
click at [417, 236] on input "checkbox" at bounding box center [415, 321] width 10 height 10
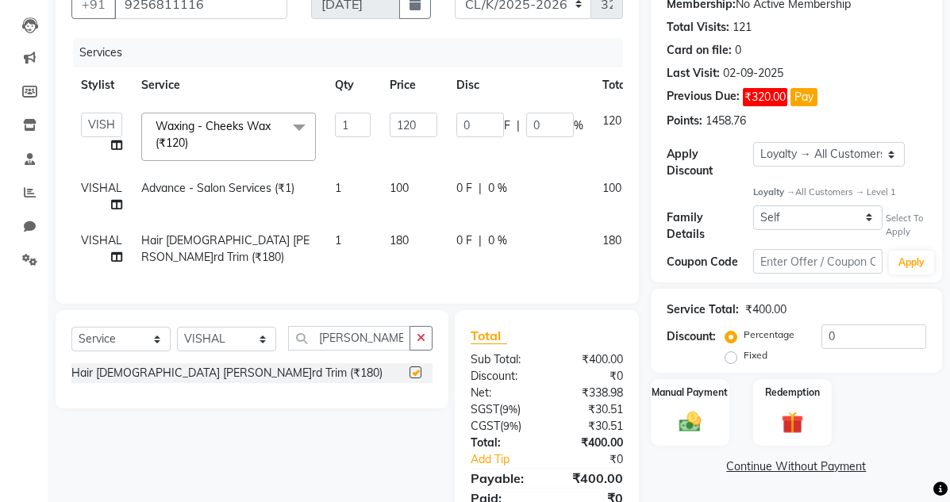
scroll to position [257, 0]
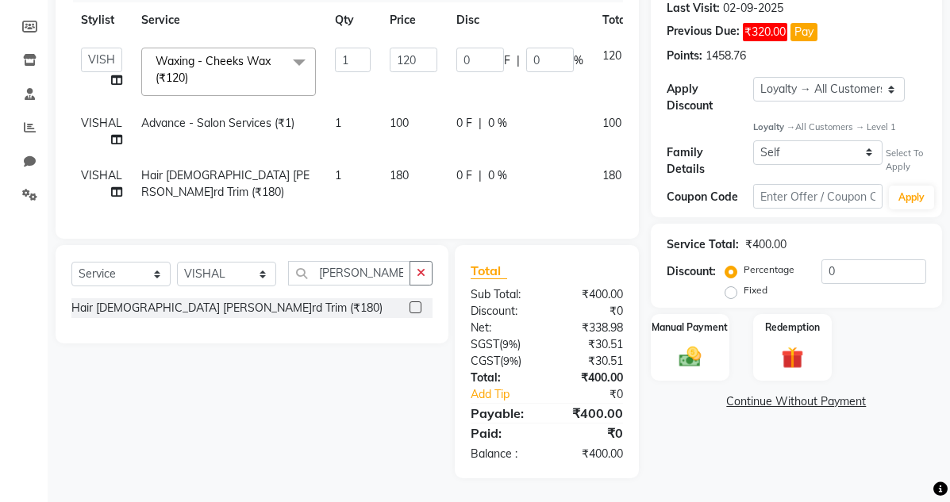
checkbox input "false"
click at [718, 236] on div "Manual Payment" at bounding box center [690, 347] width 82 height 69
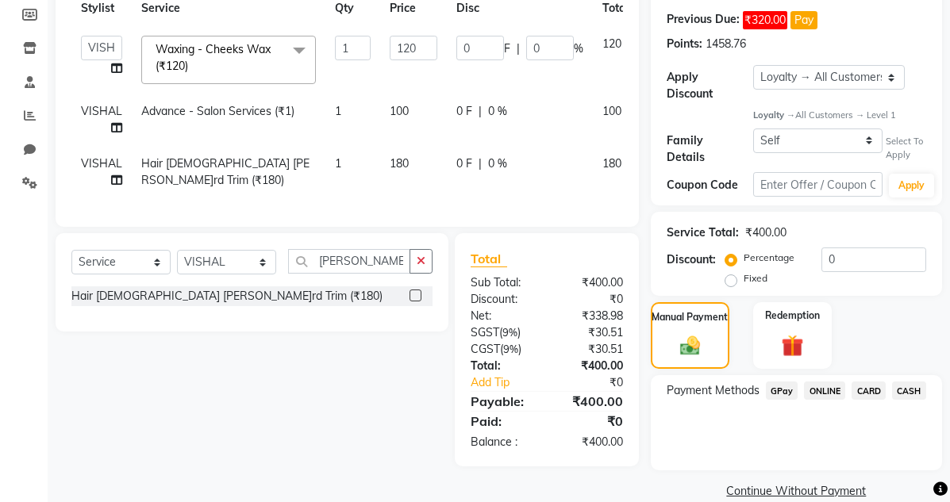
drag, startPoint x: 782, startPoint y: 386, endPoint x: 790, endPoint y: 391, distance: 9.7
click at [780, 236] on span "GPay" at bounding box center [782, 391] width 33 height 18
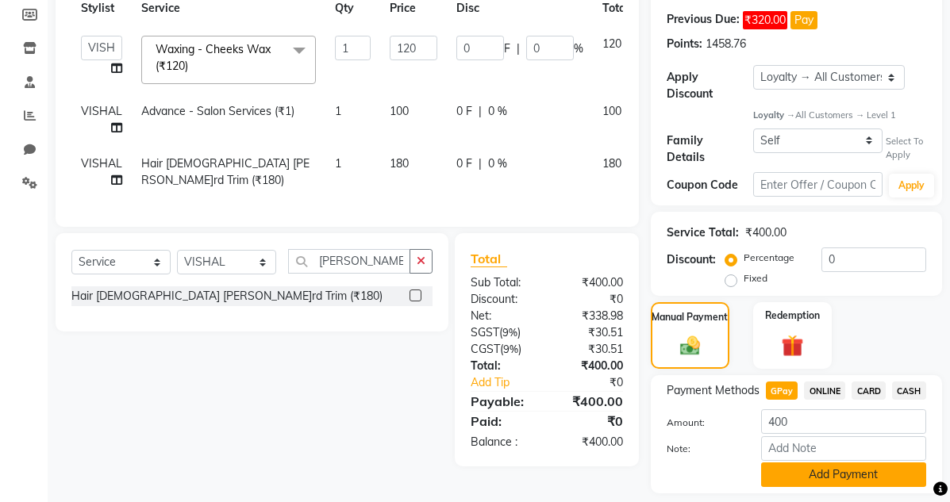
click at [787, 236] on button "Add Payment" at bounding box center [843, 475] width 165 height 25
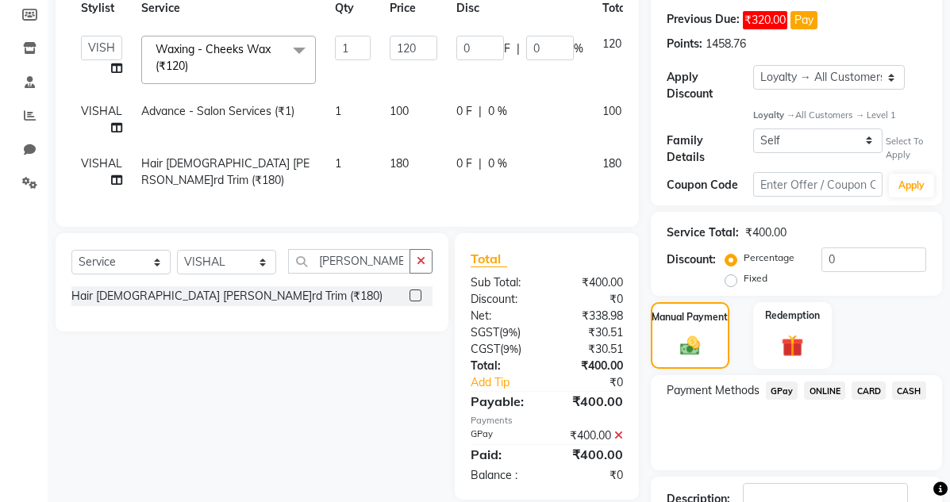
scroll to position [418, 0]
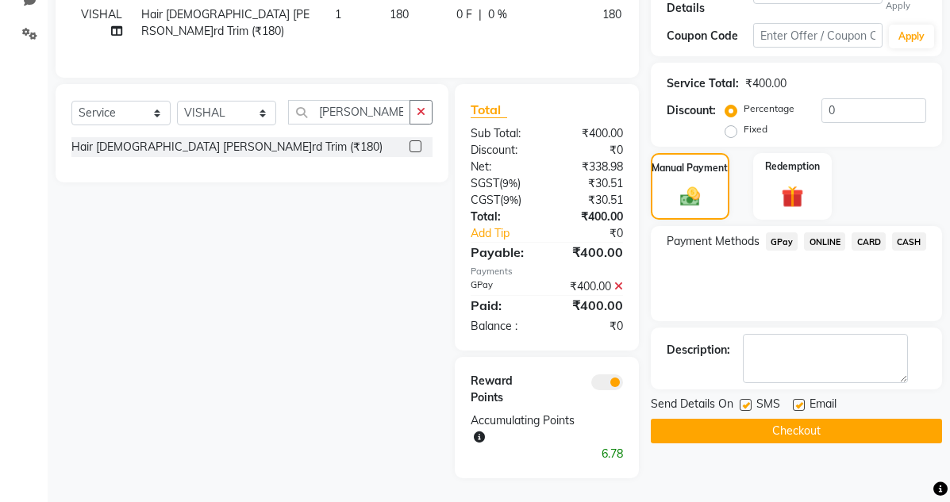
click at [787, 236] on button "Checkout" at bounding box center [796, 431] width 291 height 25
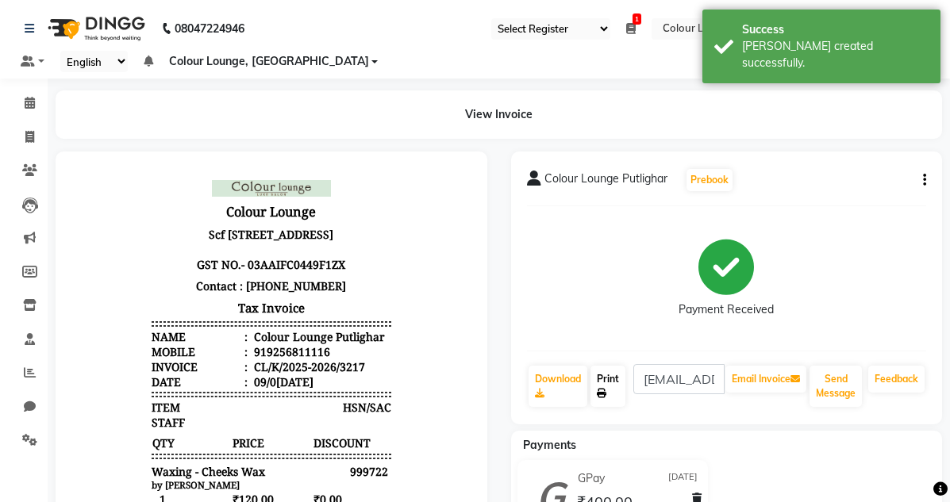
click at [590, 236] on link "Print" at bounding box center [607, 386] width 35 height 41
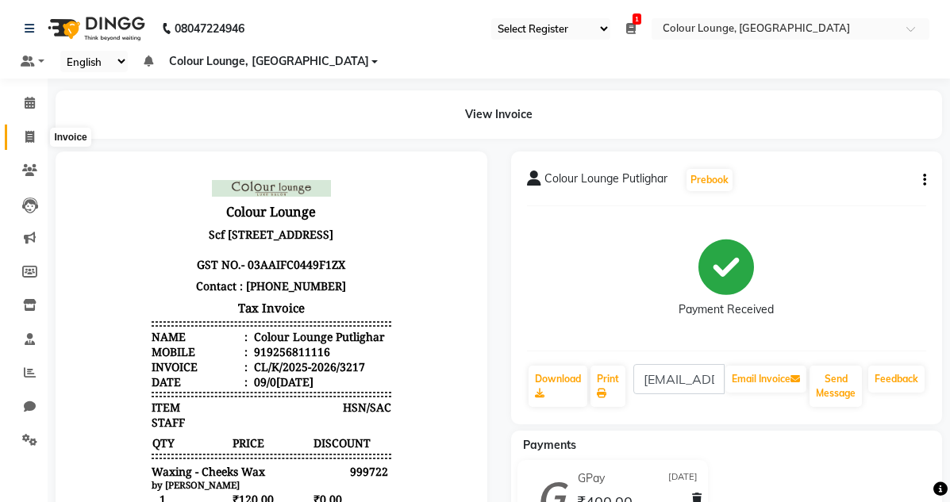
click at [35, 139] on span at bounding box center [30, 138] width 28 height 18
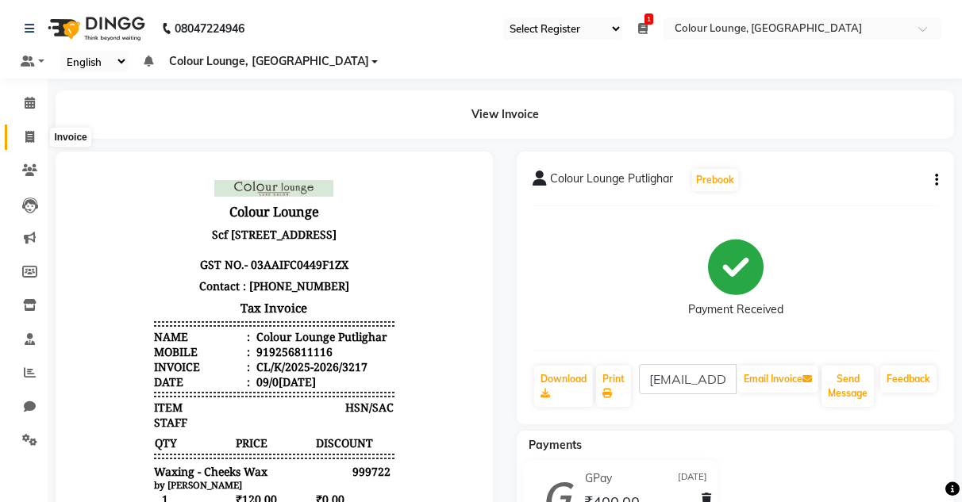
select select "service"
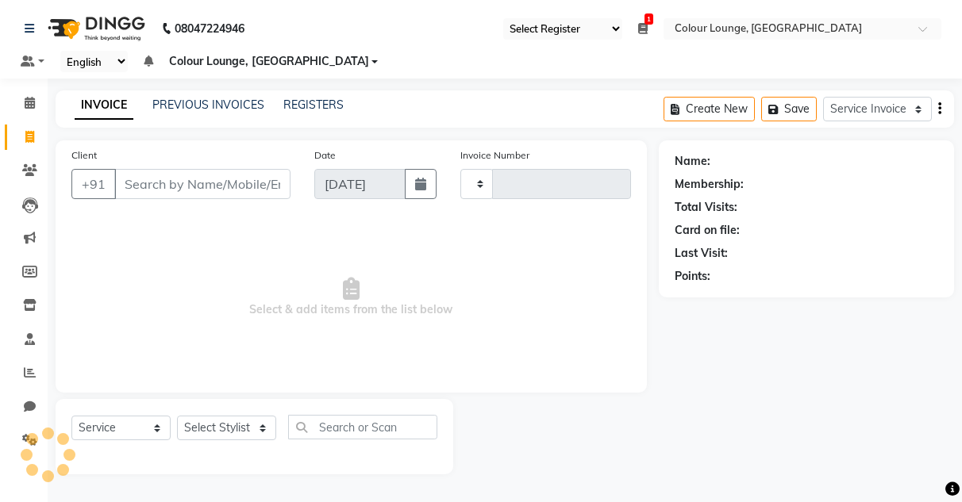
type input "3218"
select select "8015"
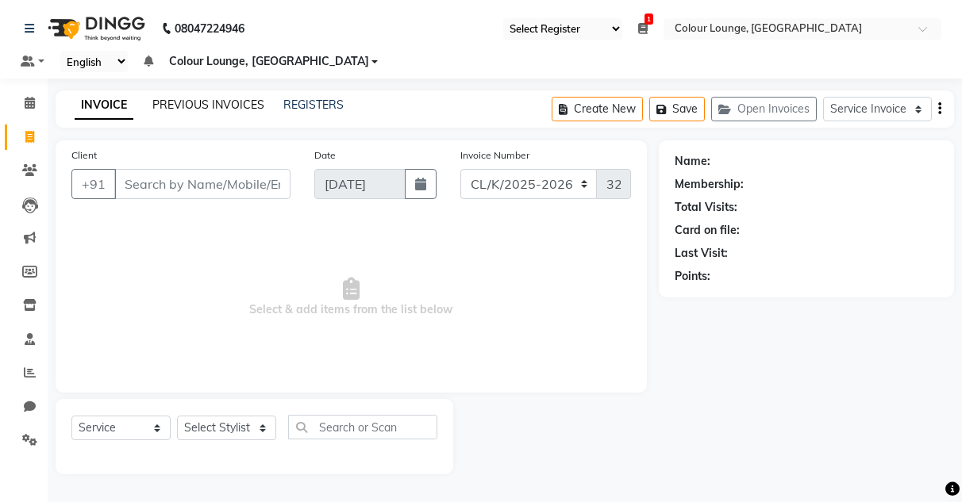
click at [218, 104] on link "PREVIOUS INVOICES" at bounding box center [208, 105] width 112 height 14
